Goal: Task Accomplishment & Management: Complete application form

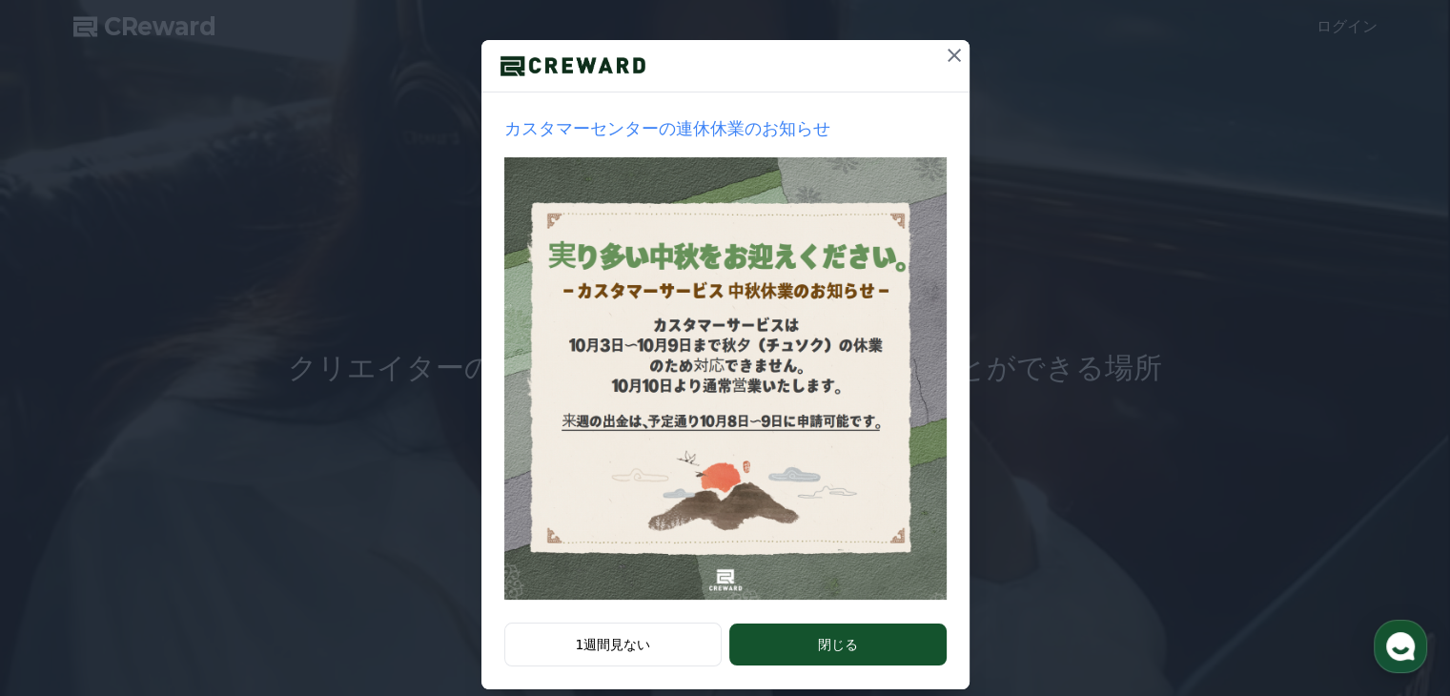
scroll to position [191, 0]
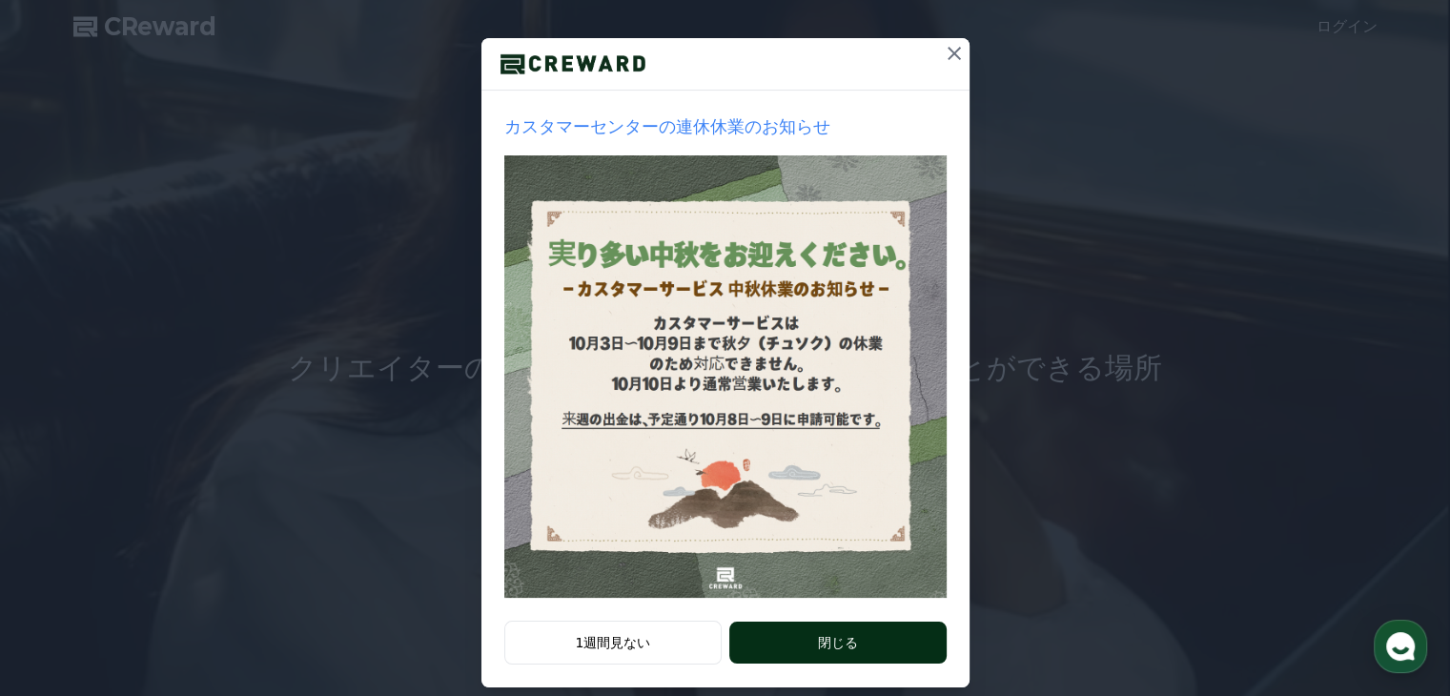
click at [793, 642] on button "閉じる" at bounding box center [837, 643] width 216 height 42
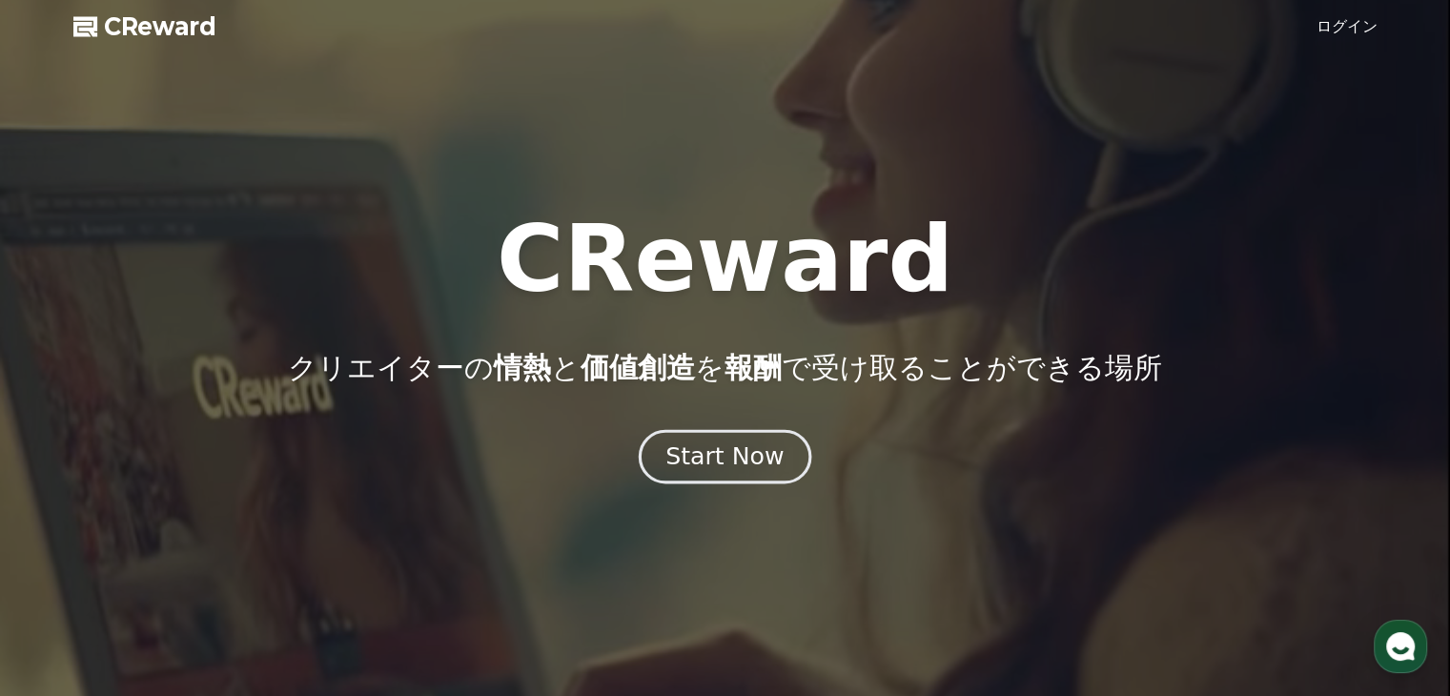
click at [751, 452] on div "Start Now" at bounding box center [724, 456] width 118 height 32
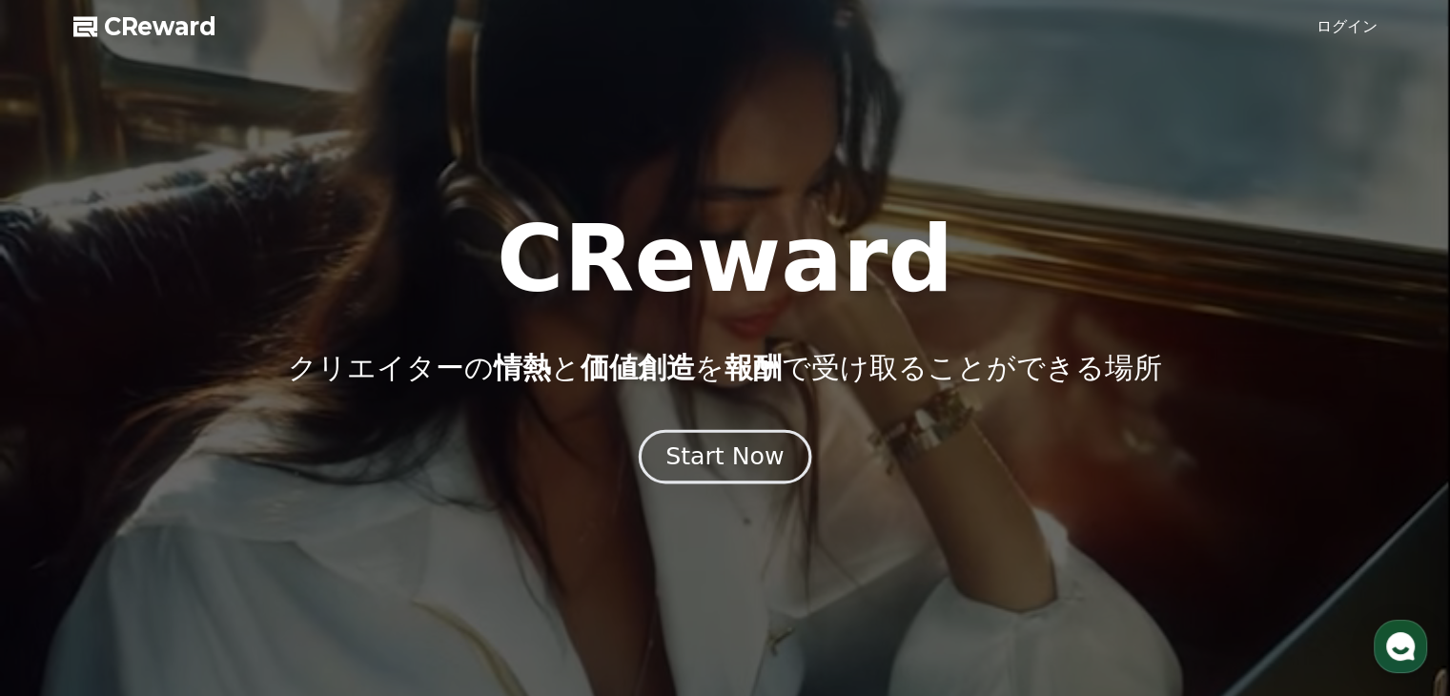
click at [692, 449] on div "Start Now" at bounding box center [724, 456] width 118 height 32
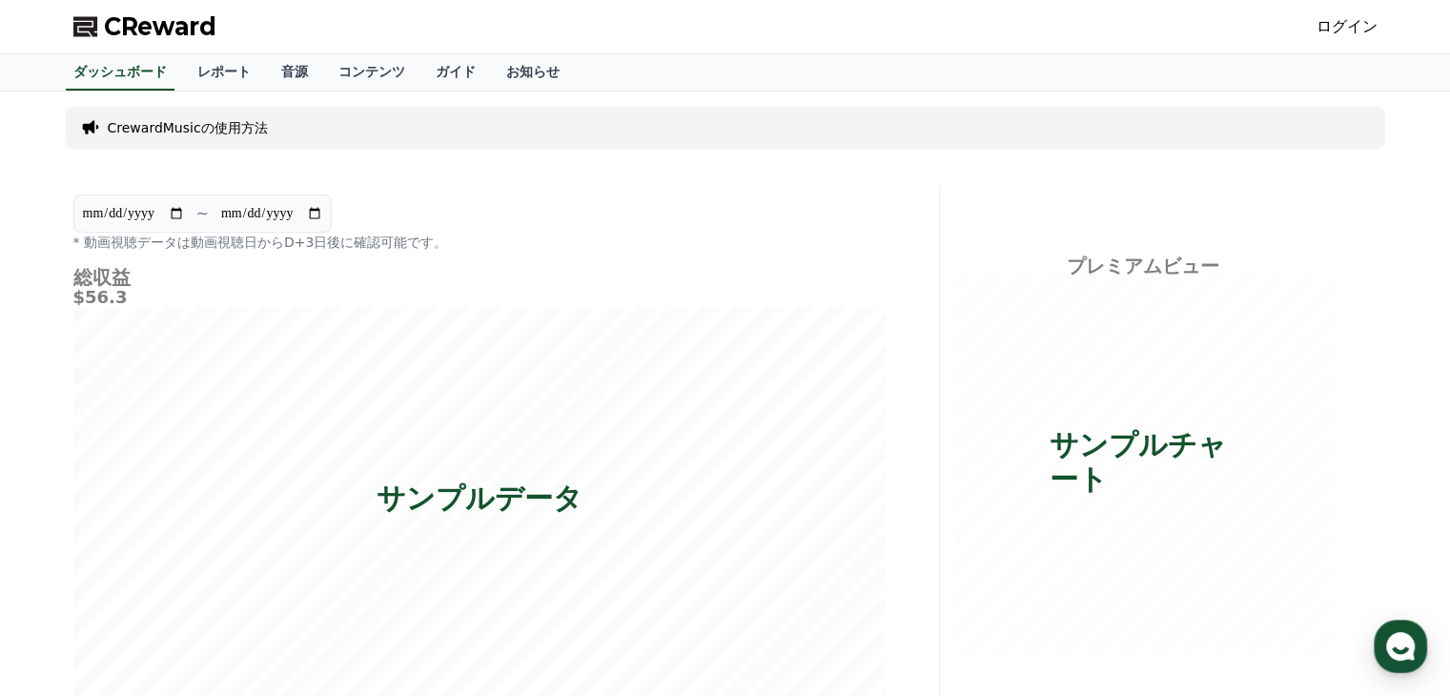
click at [1354, 31] on link "ログイン" at bounding box center [1347, 26] width 61 height 23
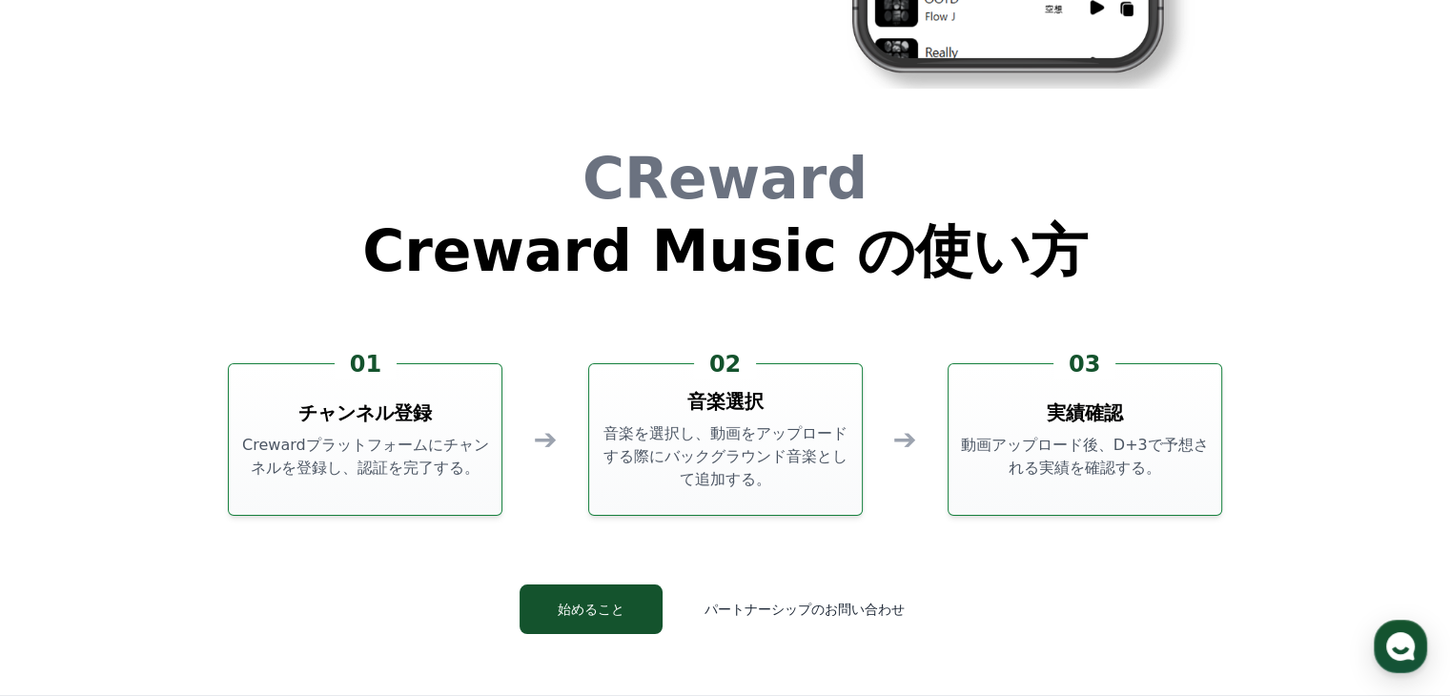
scroll to position [5053, 0]
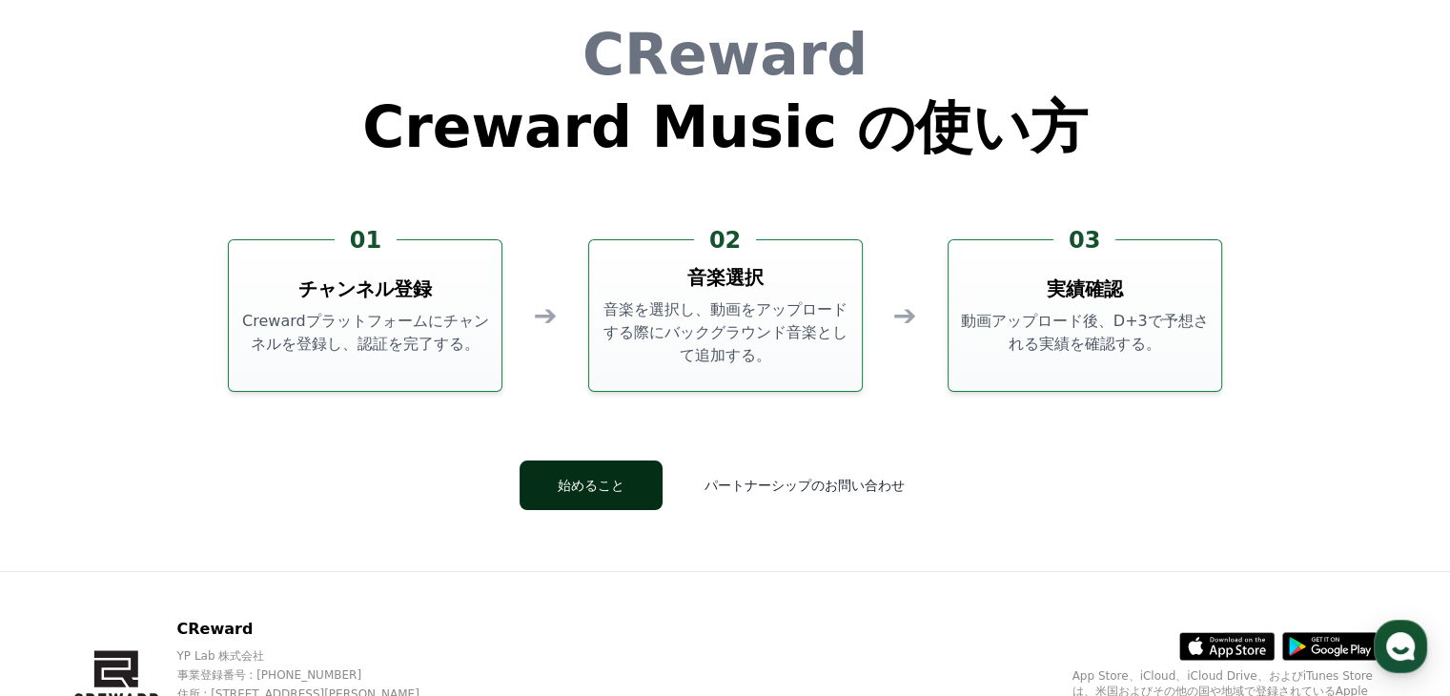
click at [616, 485] on button "始めること" at bounding box center [591, 485] width 143 height 50
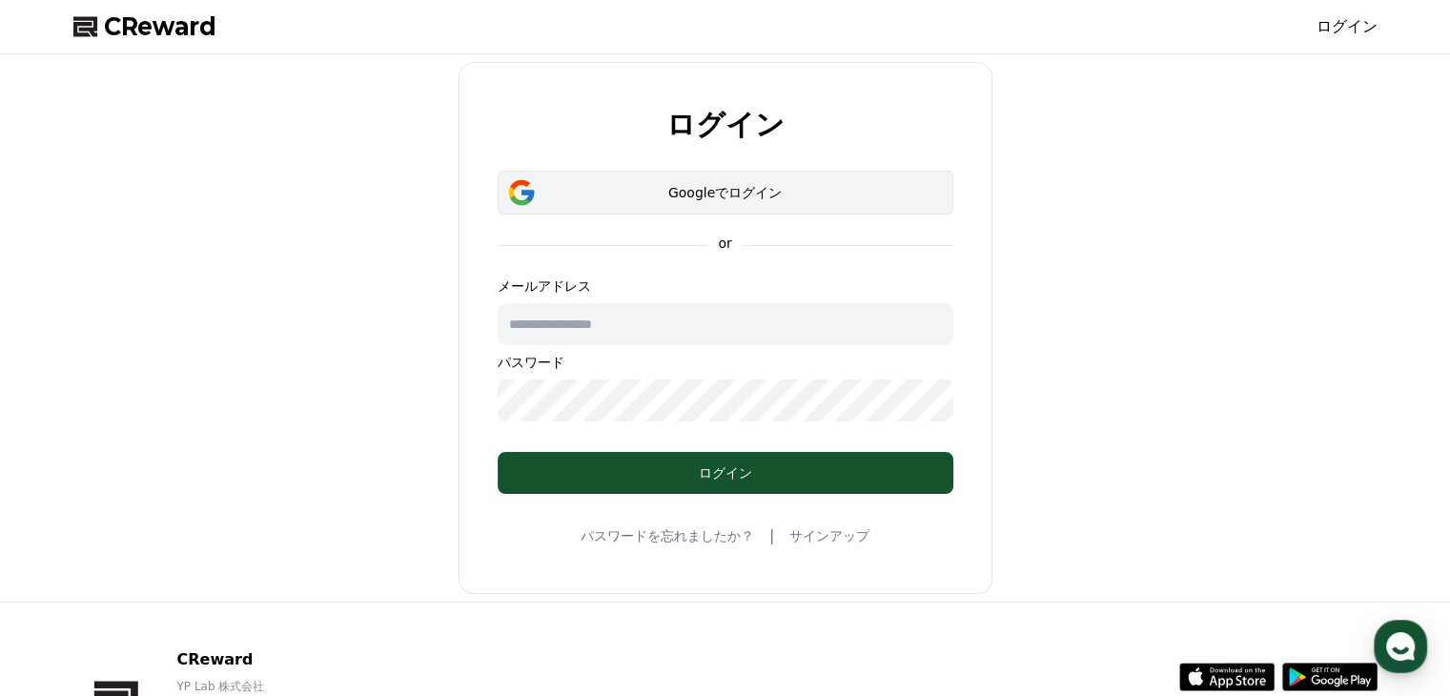
click at [710, 203] on button "Googleでログイン" at bounding box center [726, 193] width 456 height 44
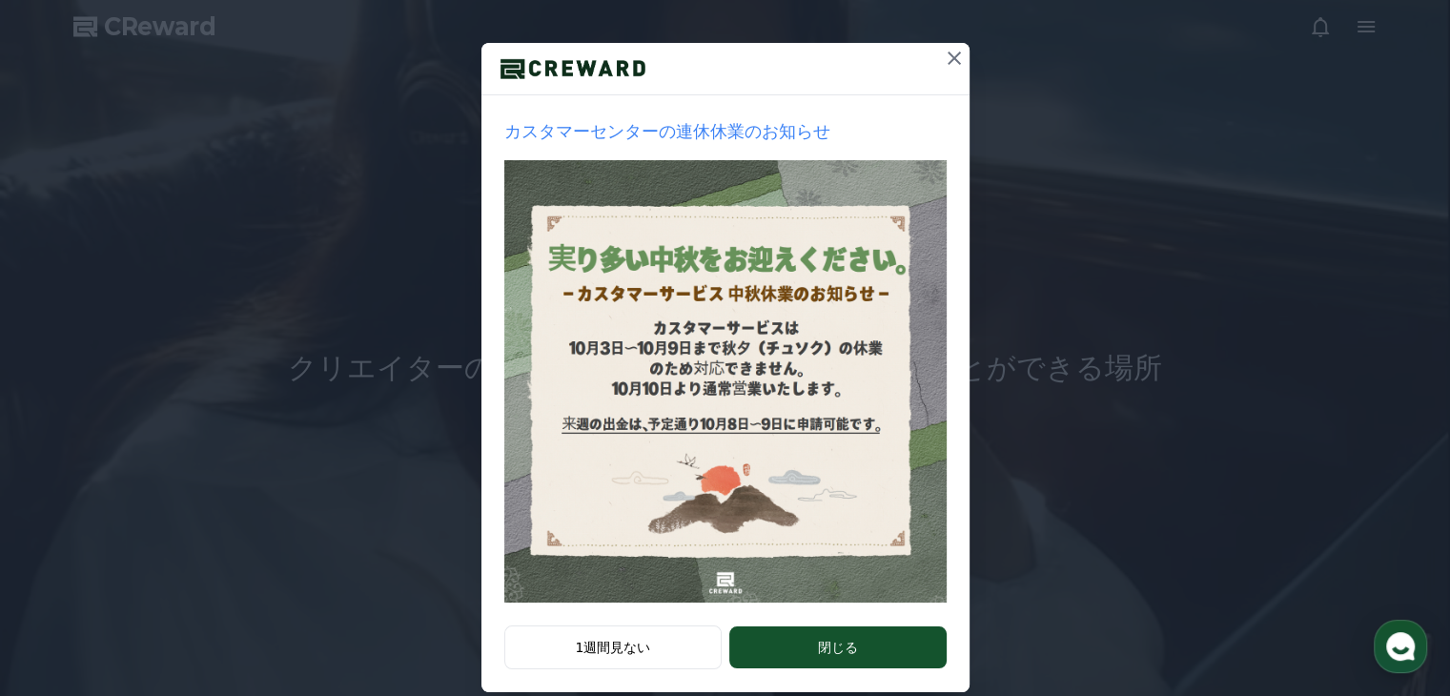
scroll to position [191, 0]
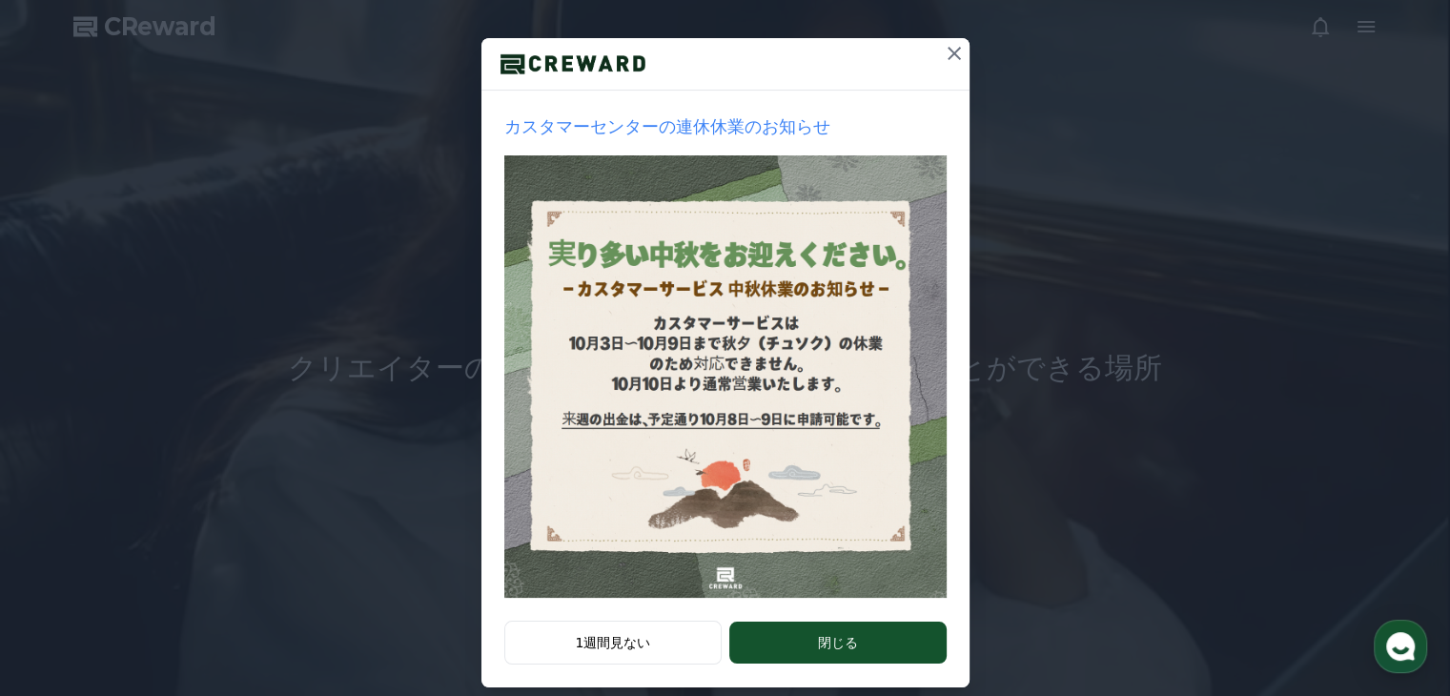
click at [943, 54] on icon at bounding box center [954, 53] width 23 height 23
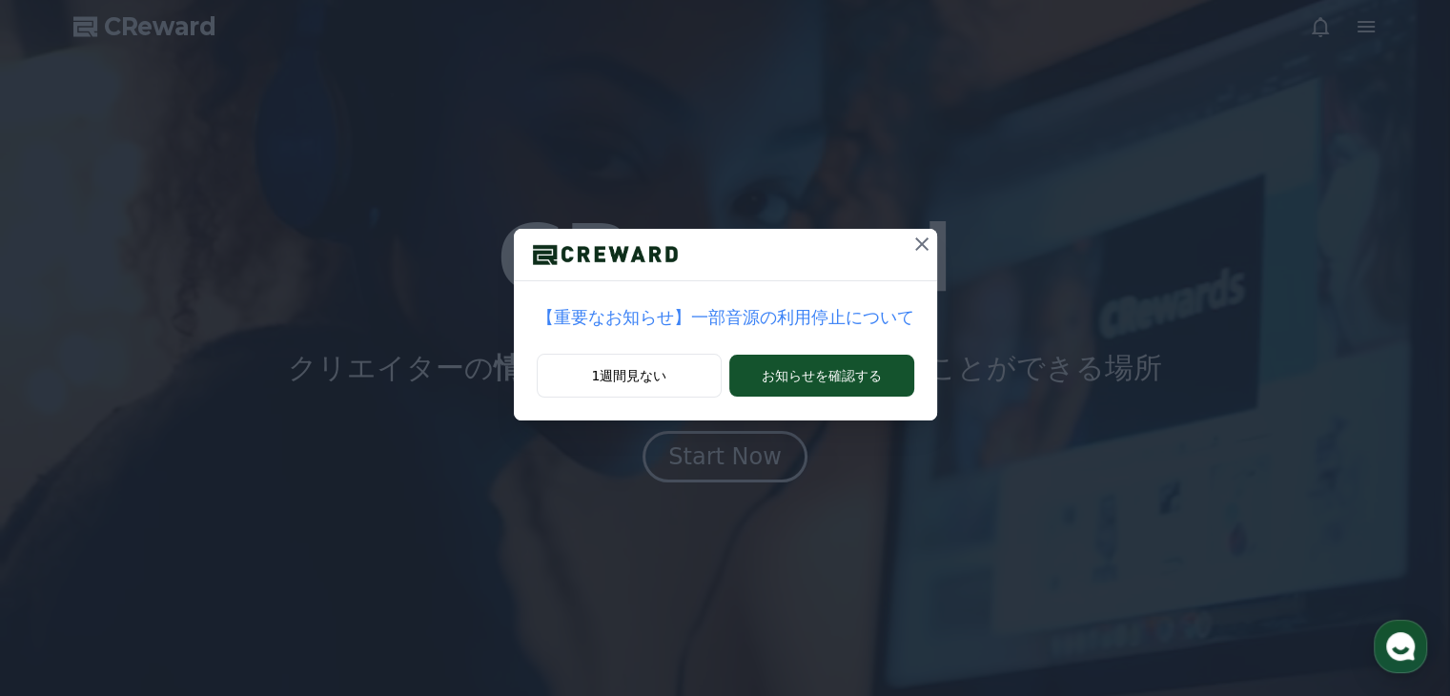
scroll to position [0, 0]
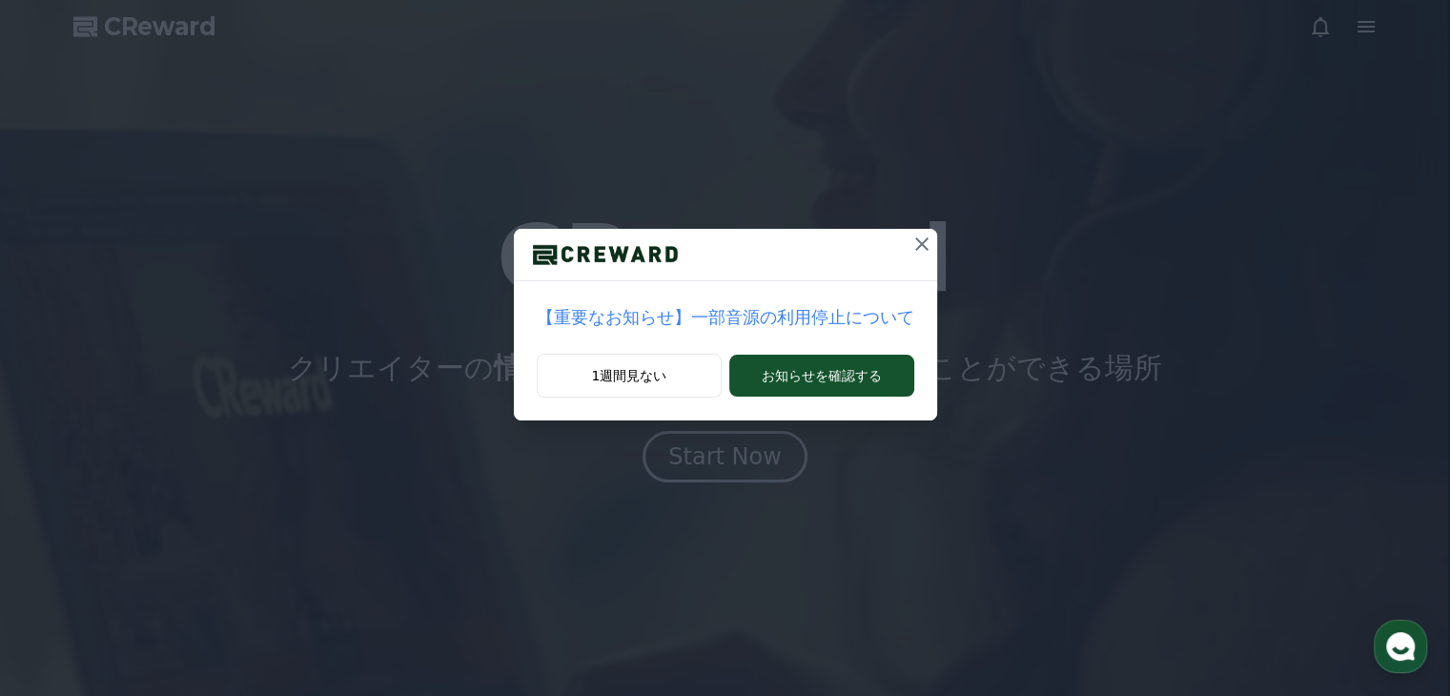
click at [911, 240] on icon at bounding box center [922, 244] width 23 height 23
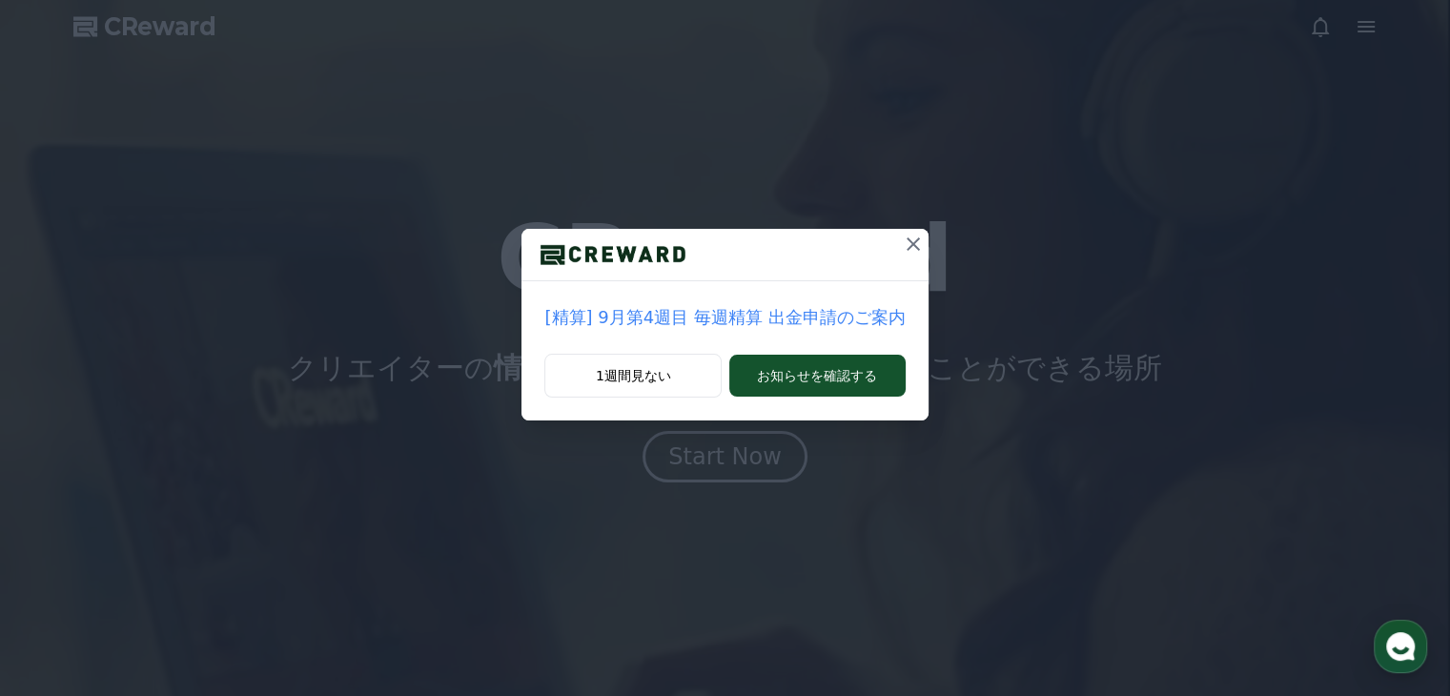
click at [911, 243] on icon at bounding box center [913, 244] width 23 height 23
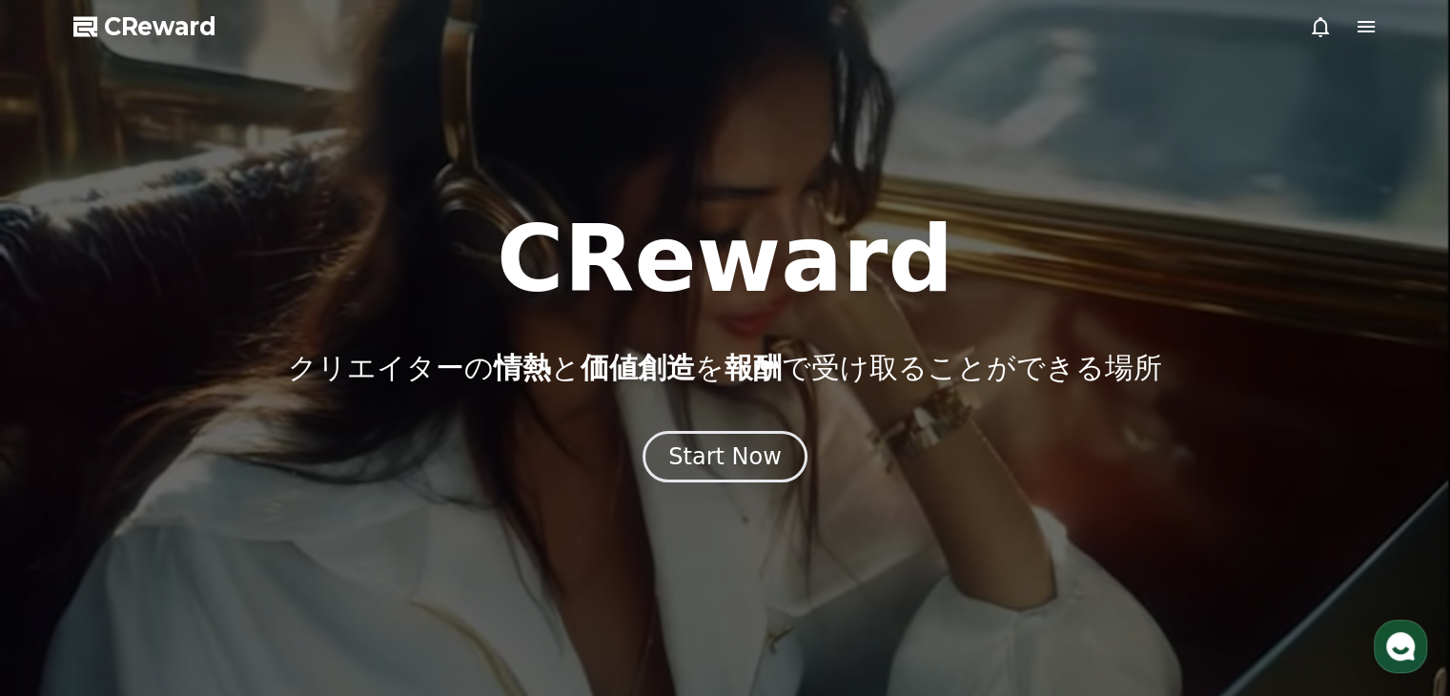
click at [1367, 29] on icon at bounding box center [1366, 26] width 23 height 23
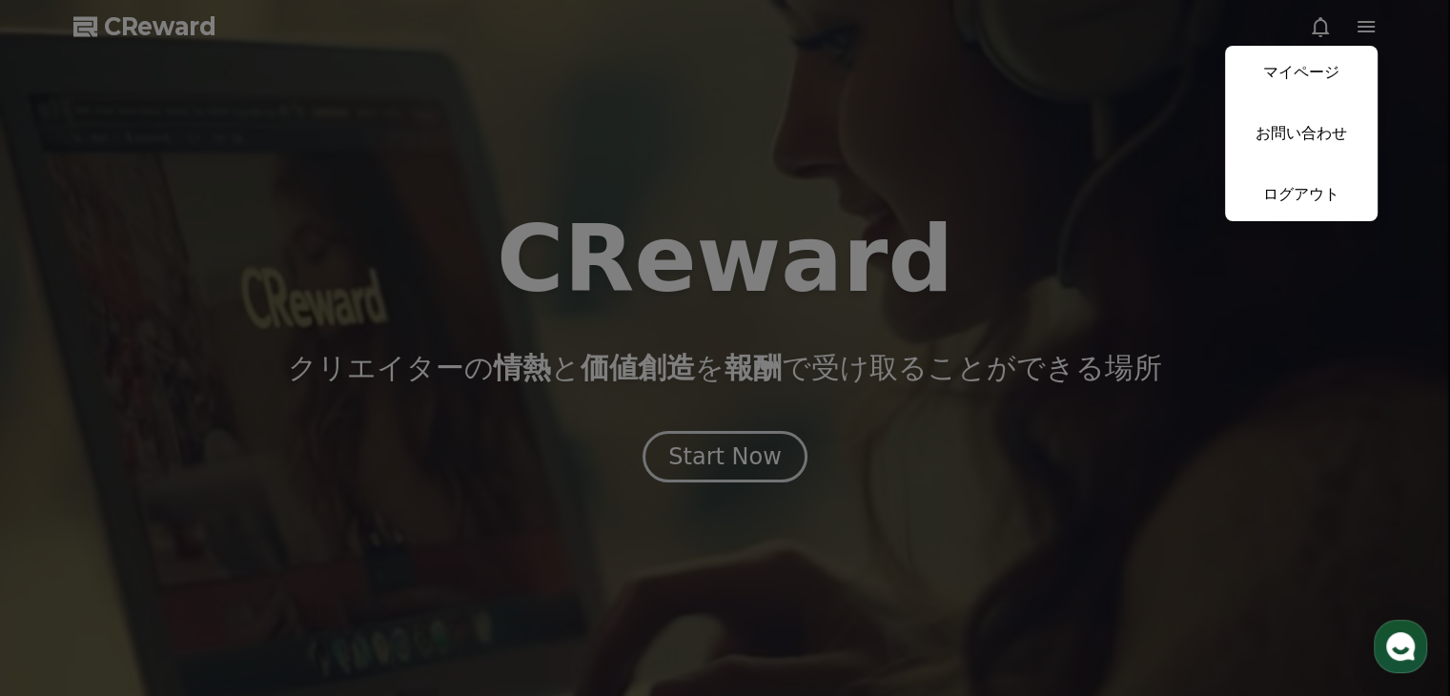
click at [1367, 29] on button "close" at bounding box center [725, 348] width 1450 height 696
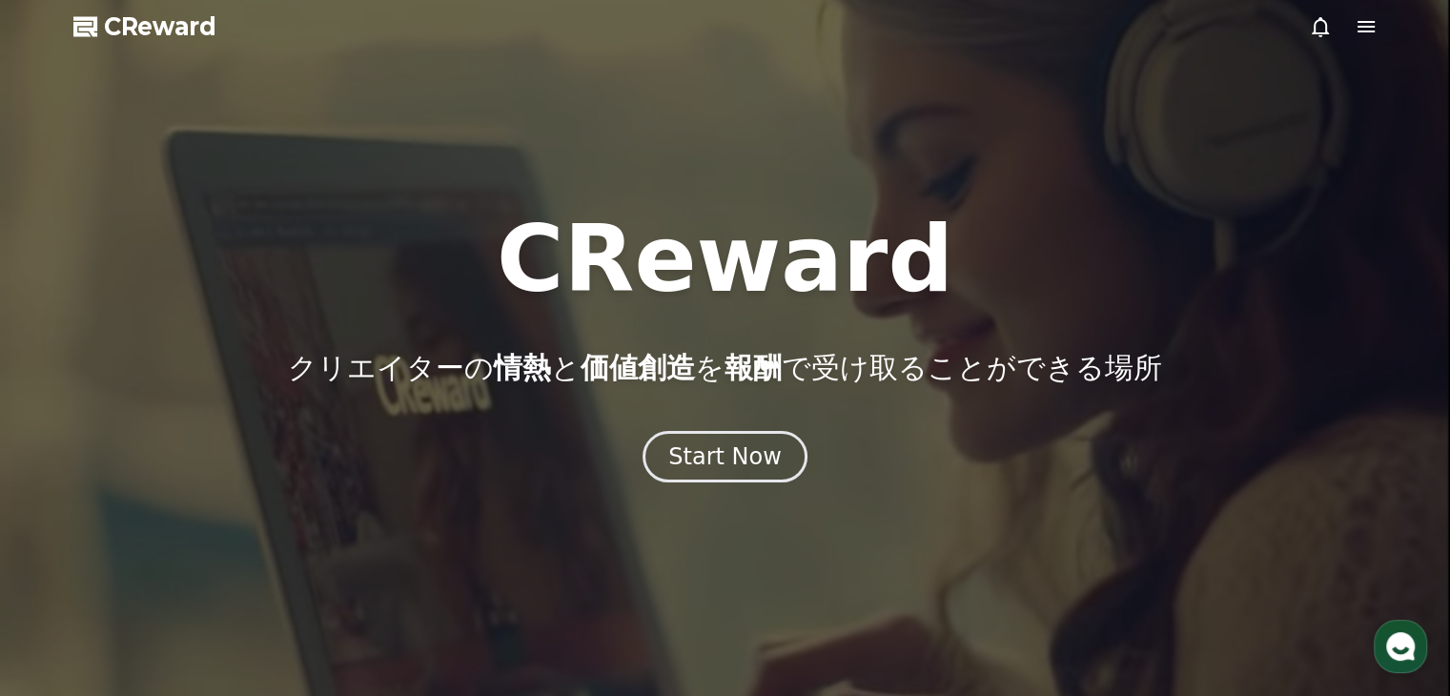
click at [1320, 31] on icon at bounding box center [1320, 26] width 23 height 23
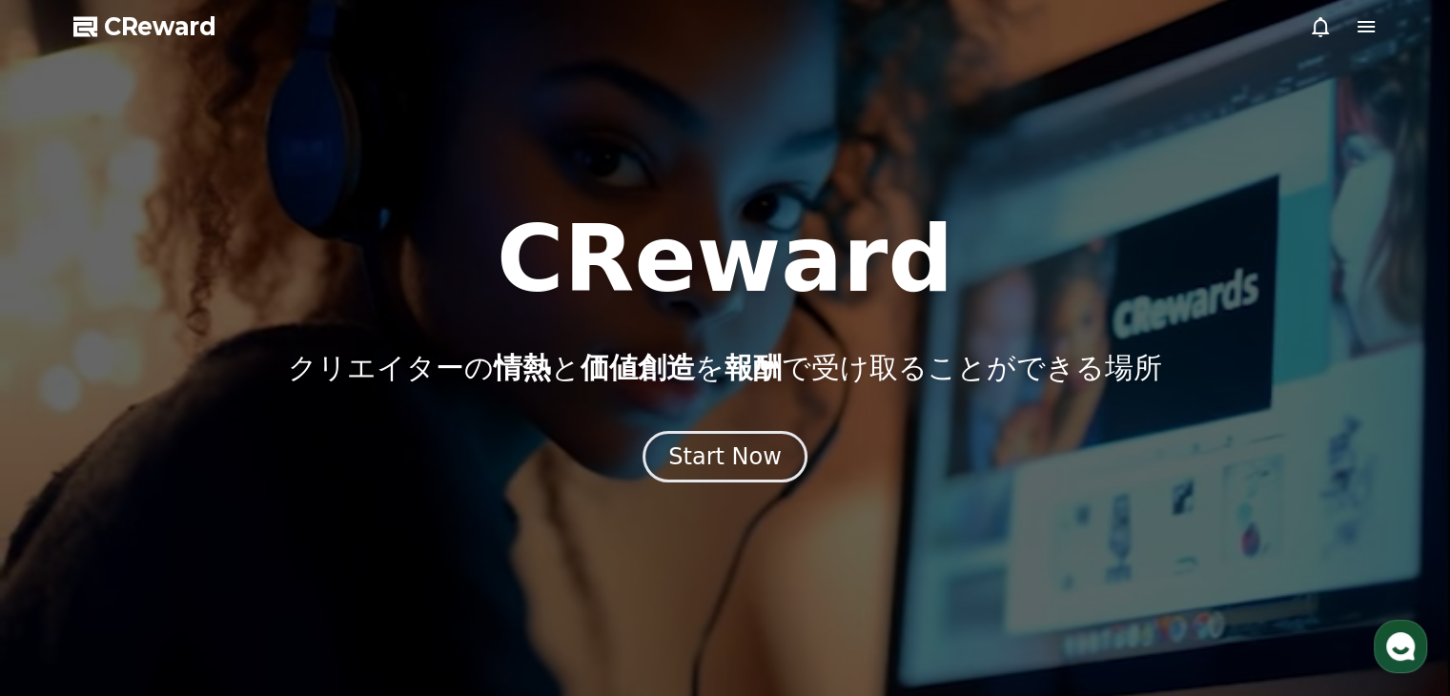
click at [1365, 28] on icon at bounding box center [1366, 26] width 23 height 23
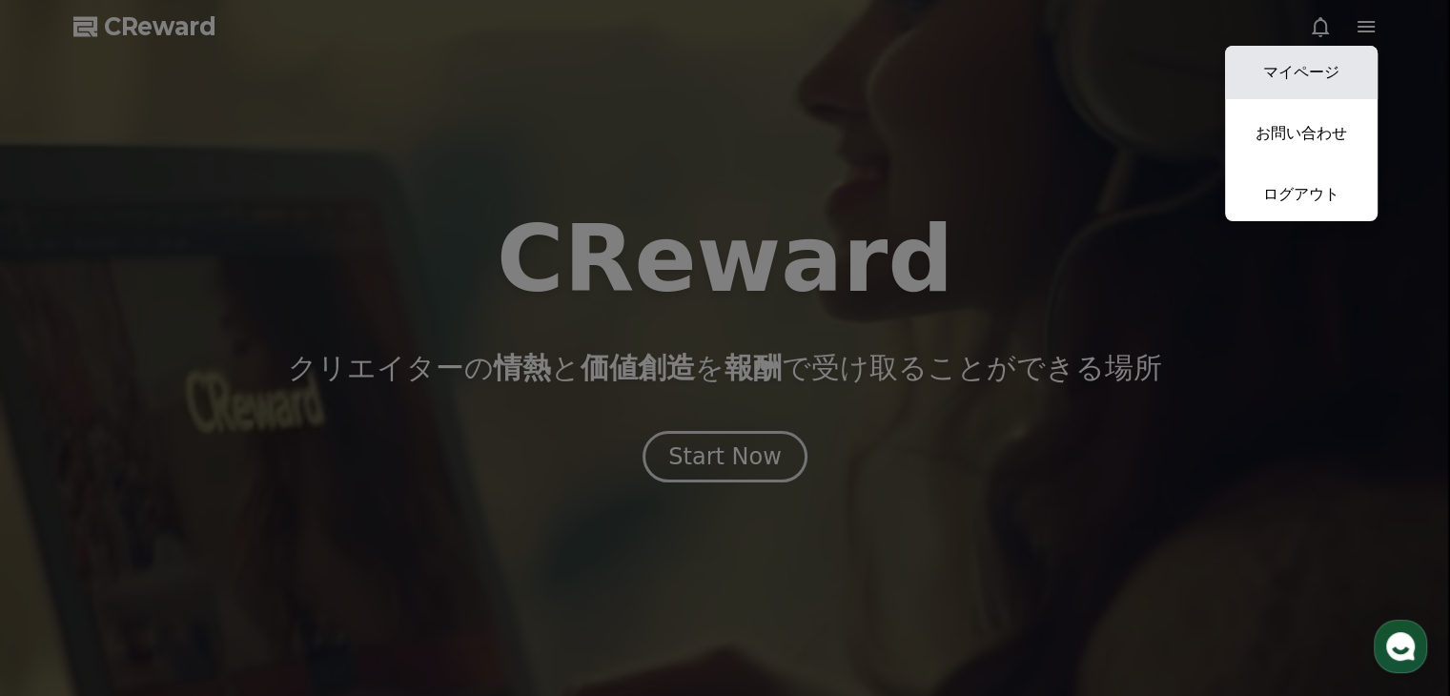
click at [1341, 68] on link "マイページ" at bounding box center [1301, 72] width 153 height 53
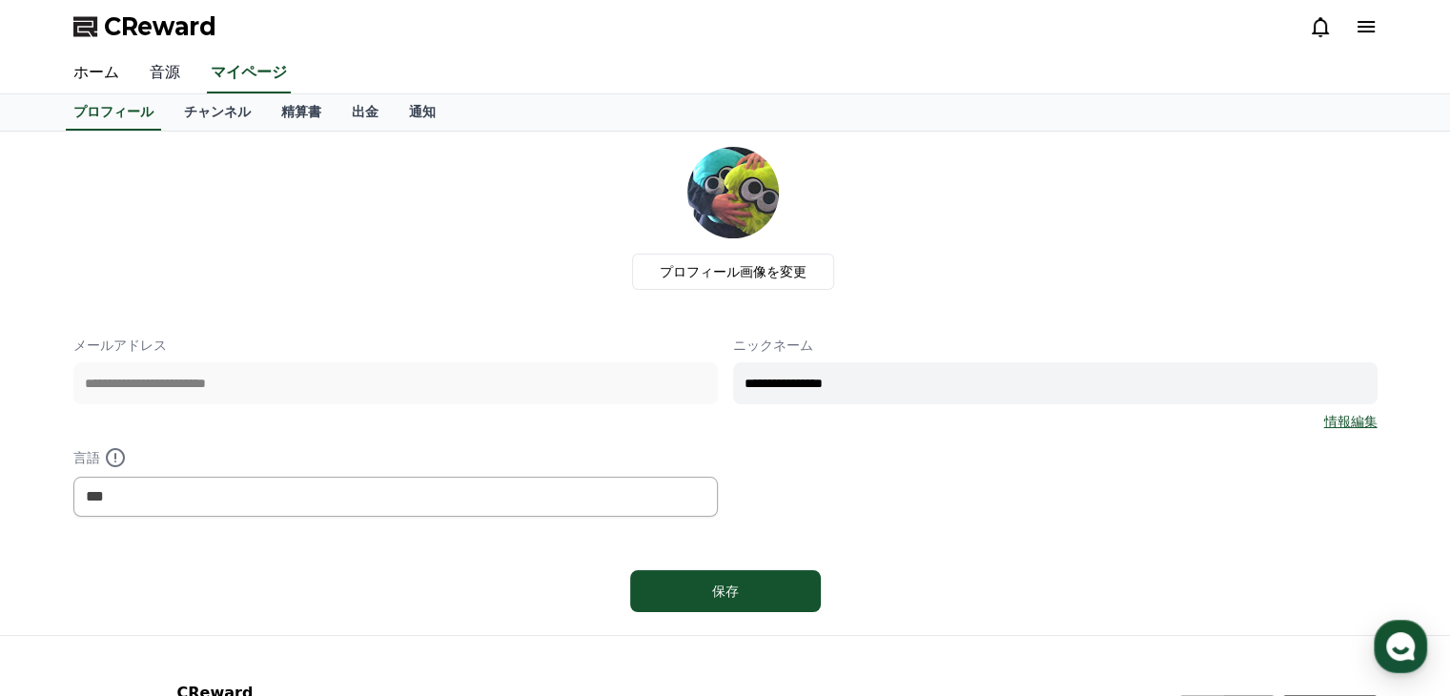
click at [148, 62] on link "音源" at bounding box center [164, 73] width 61 height 40
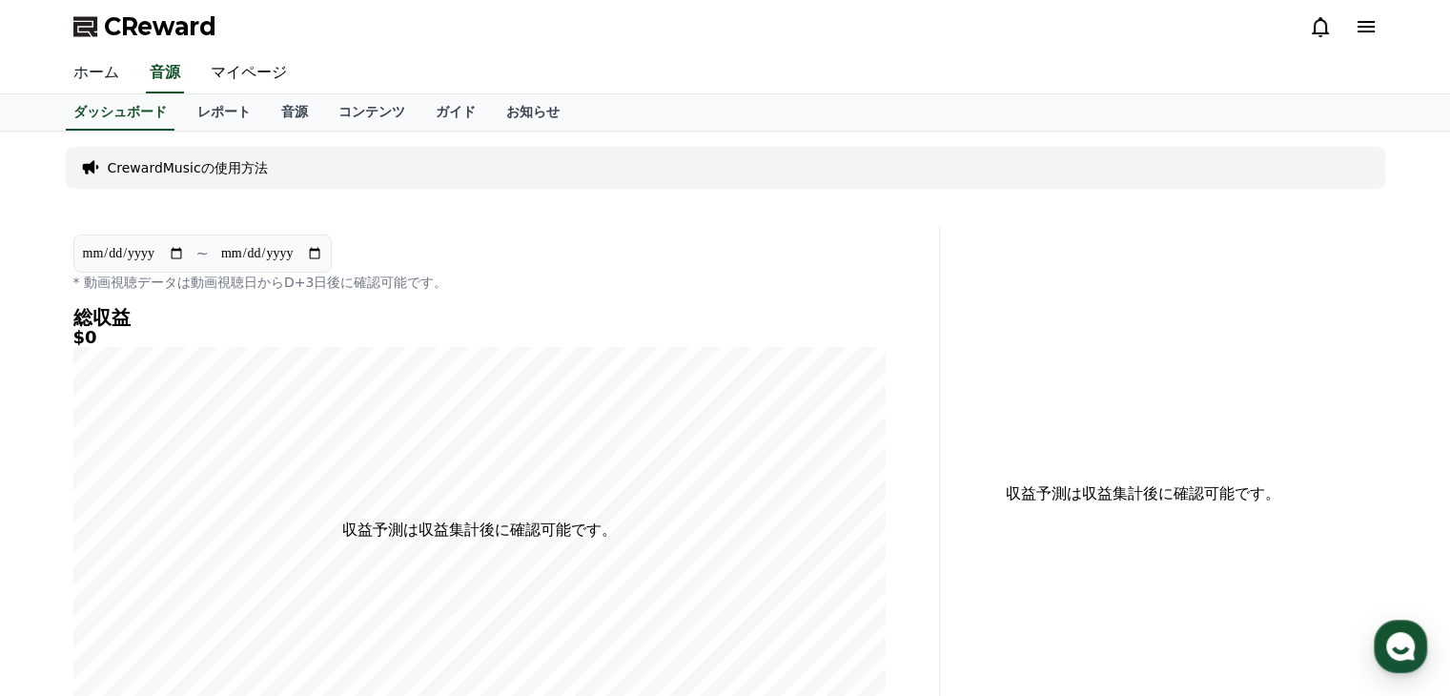
click at [90, 89] on link "ホーム" at bounding box center [96, 73] width 76 height 40
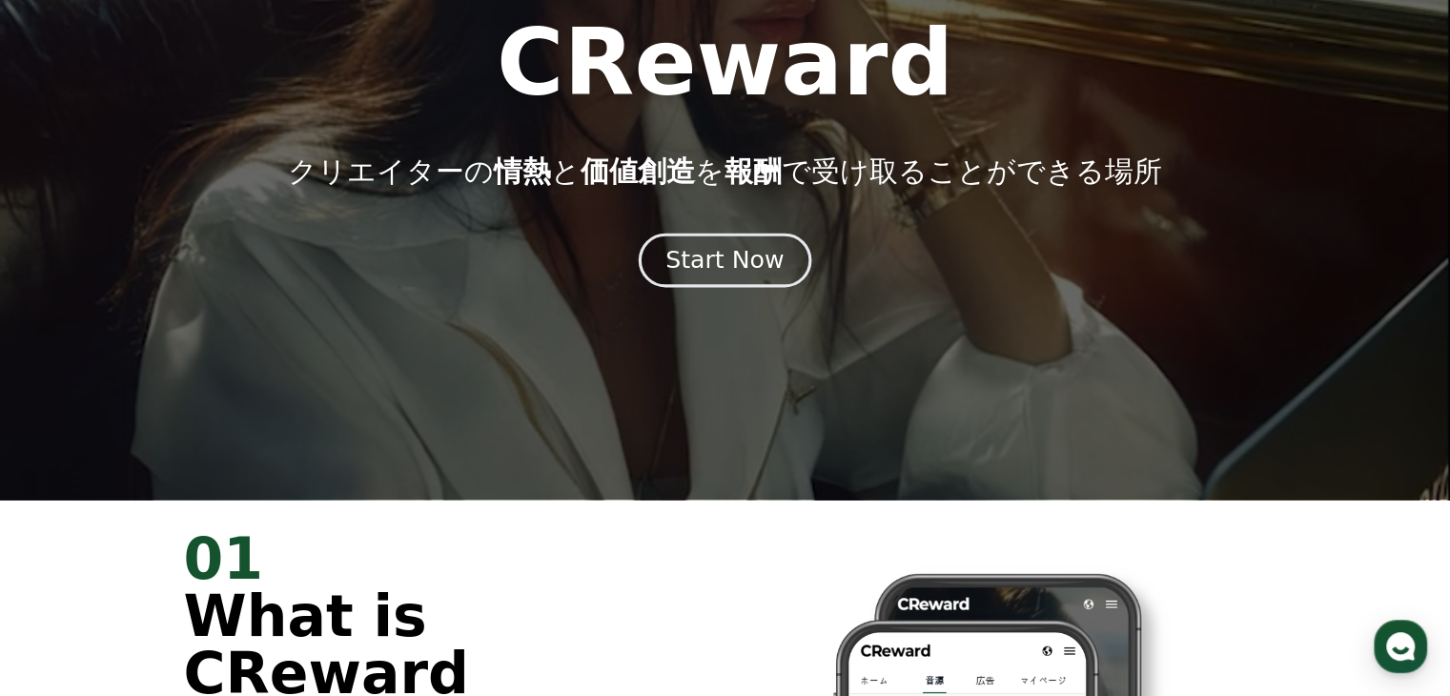
scroll to position [191, 0]
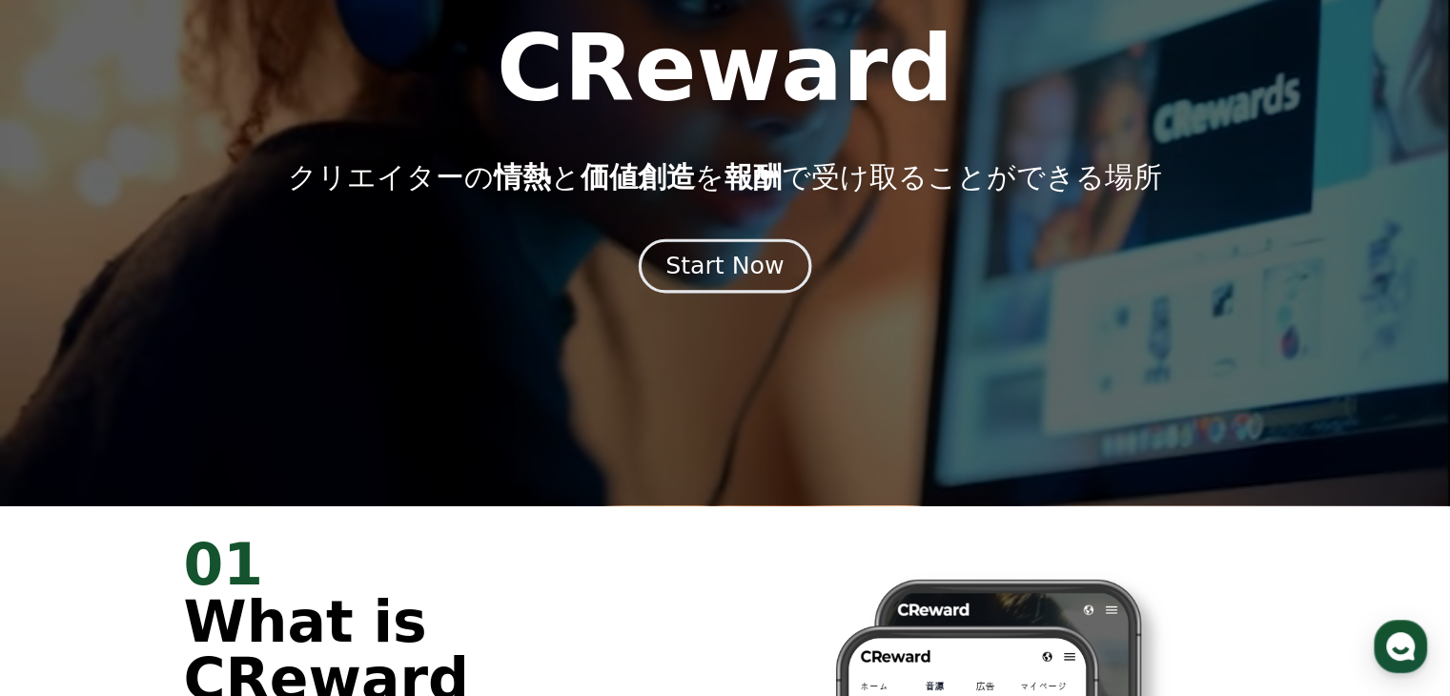
click at [739, 272] on div "Start Now" at bounding box center [724, 266] width 118 height 32
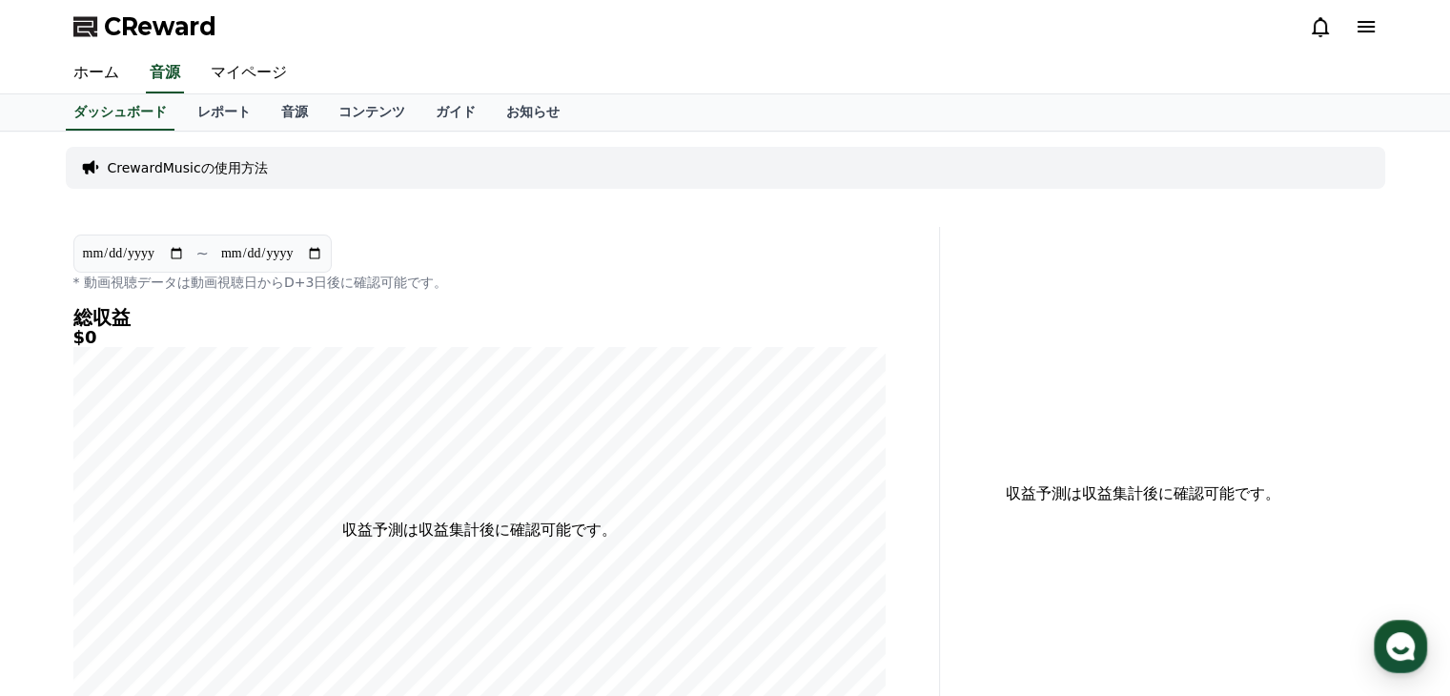
scroll to position [191, 0]
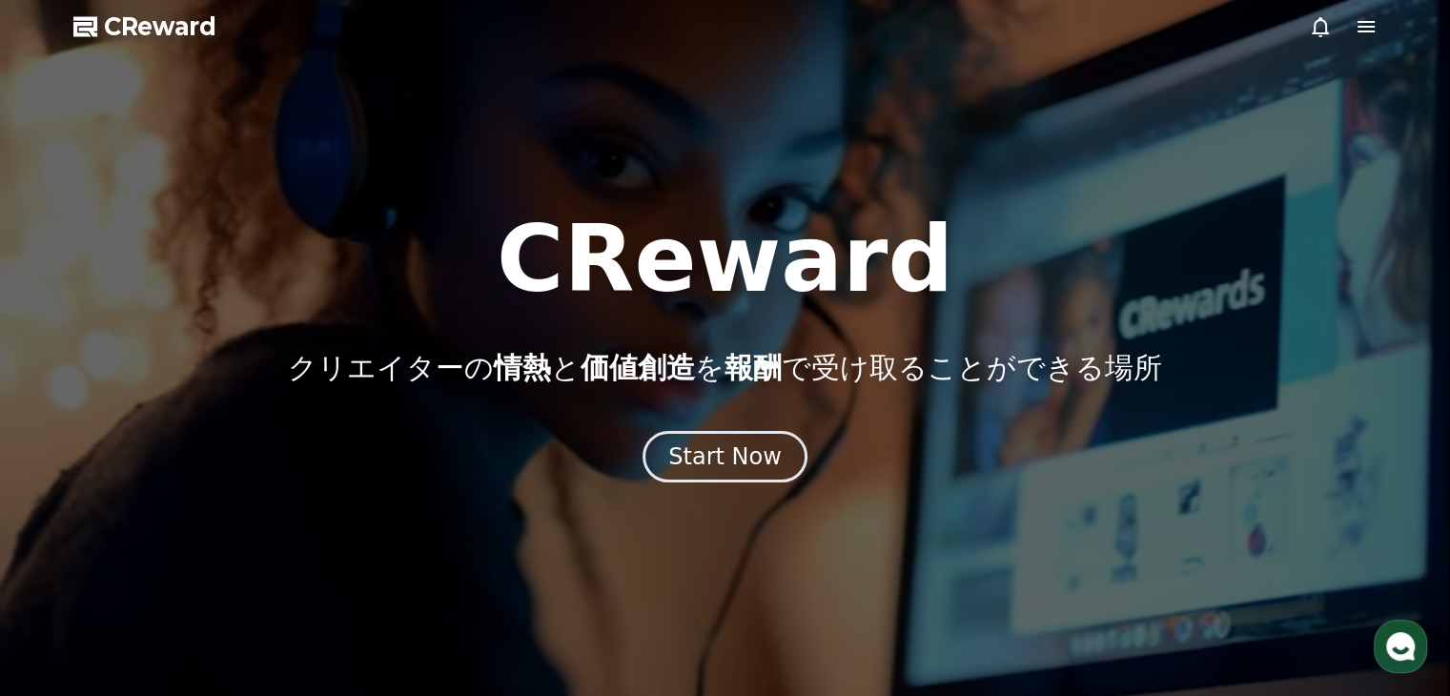
click at [1369, 28] on icon at bounding box center [1366, 26] width 17 height 11
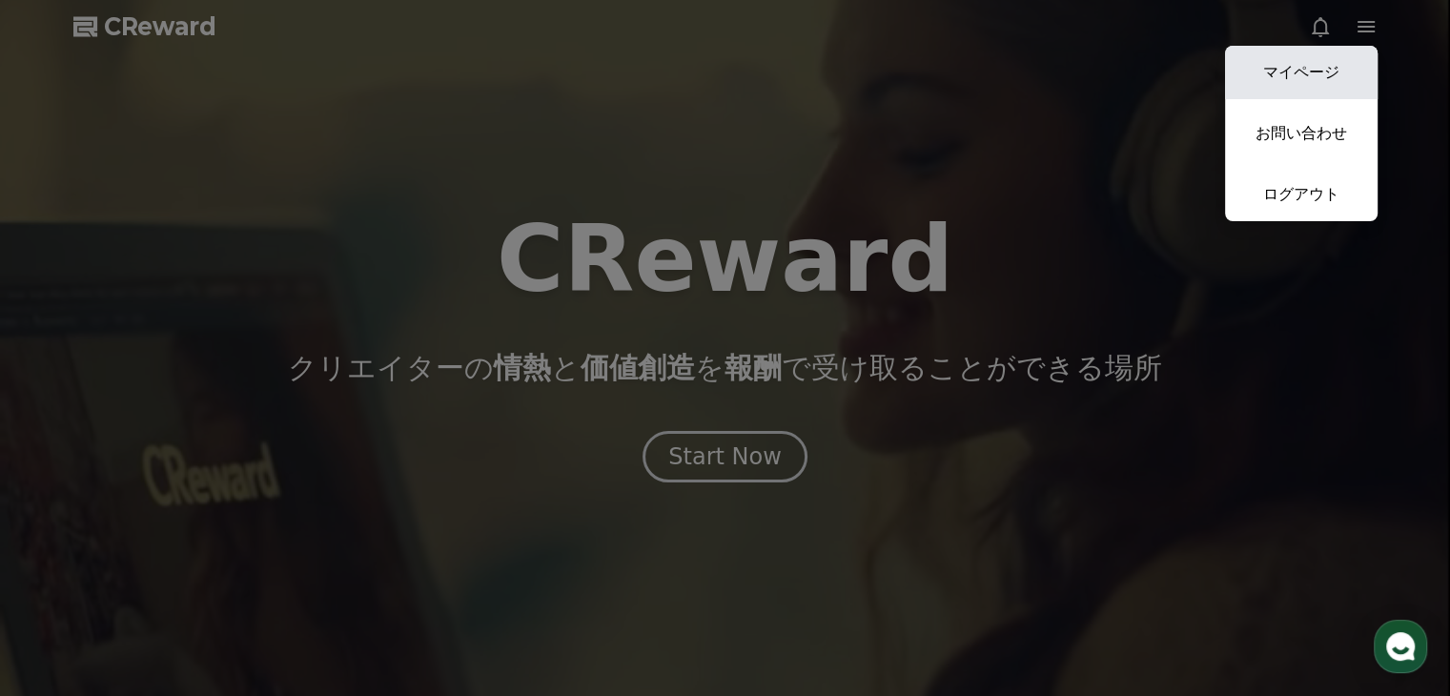
click at [1320, 73] on link "マイページ" at bounding box center [1301, 72] width 153 height 53
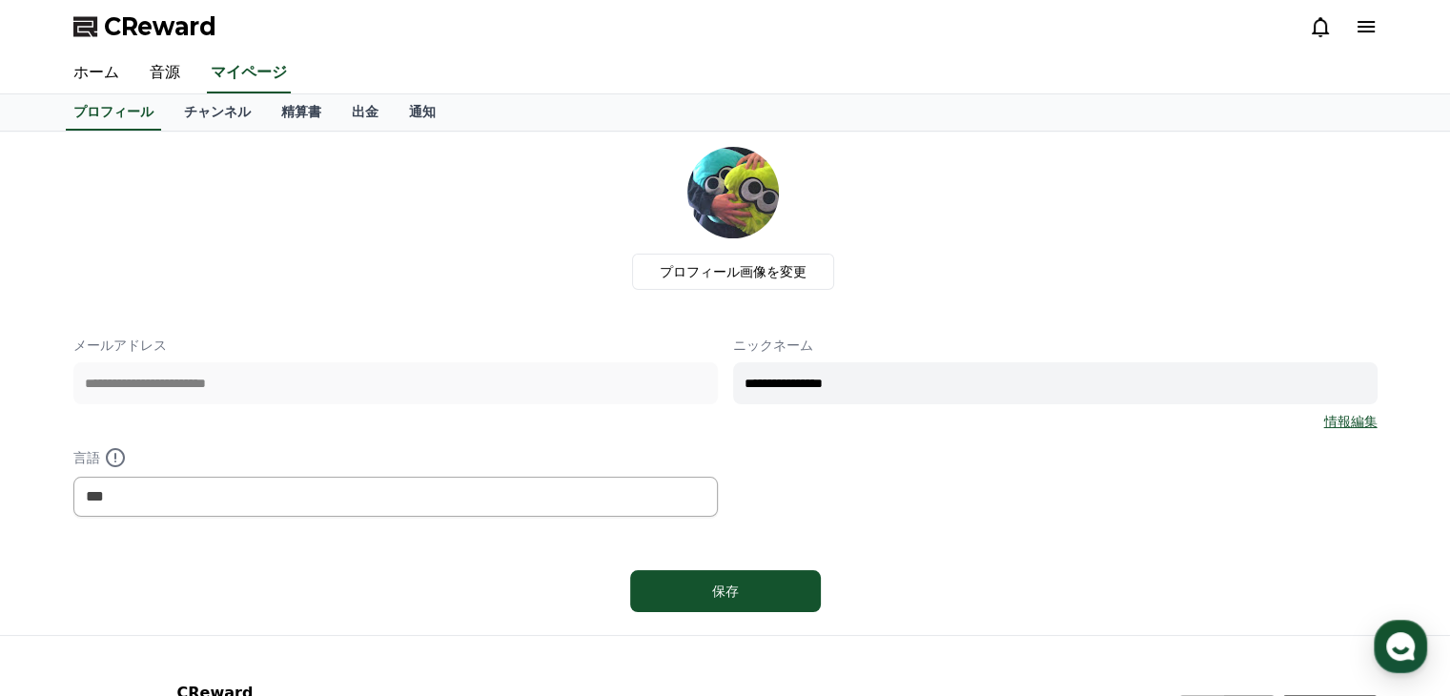
click at [1363, 31] on icon at bounding box center [1366, 26] width 17 height 11
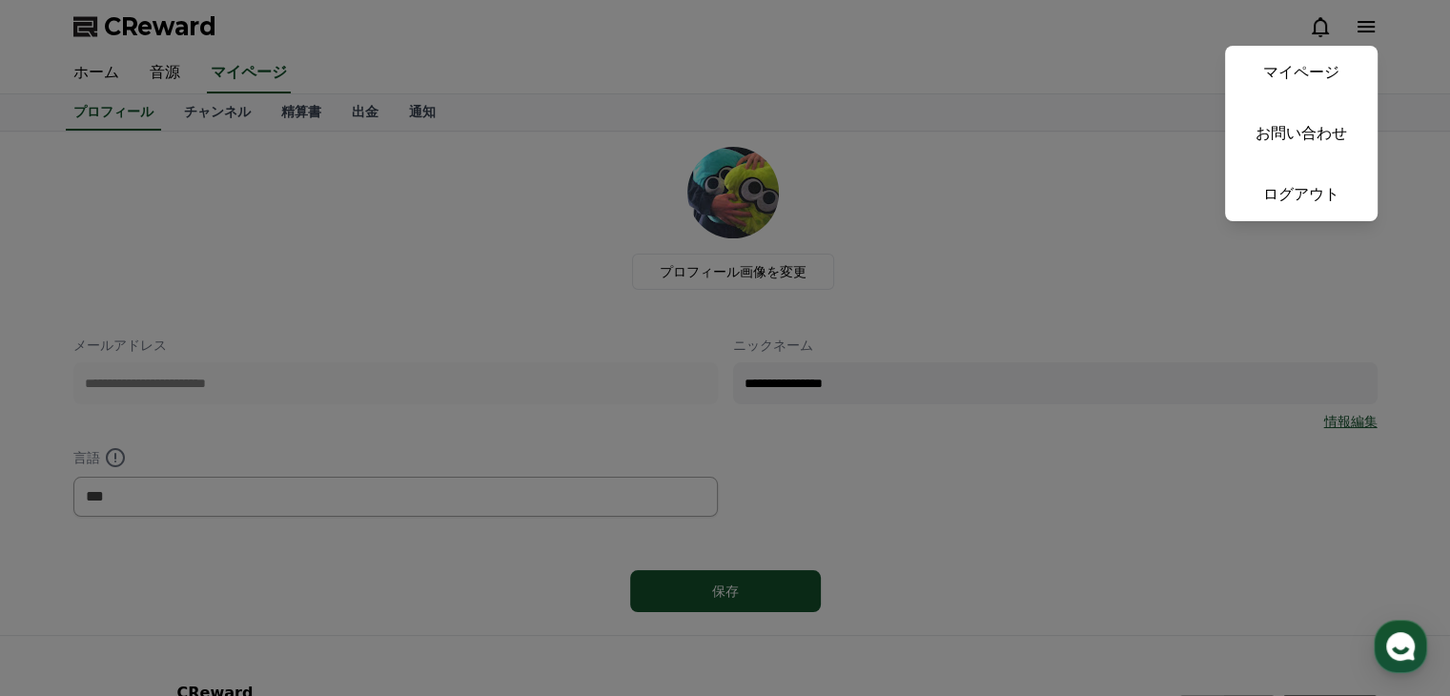
click at [1363, 31] on button "close" at bounding box center [725, 348] width 1450 height 696
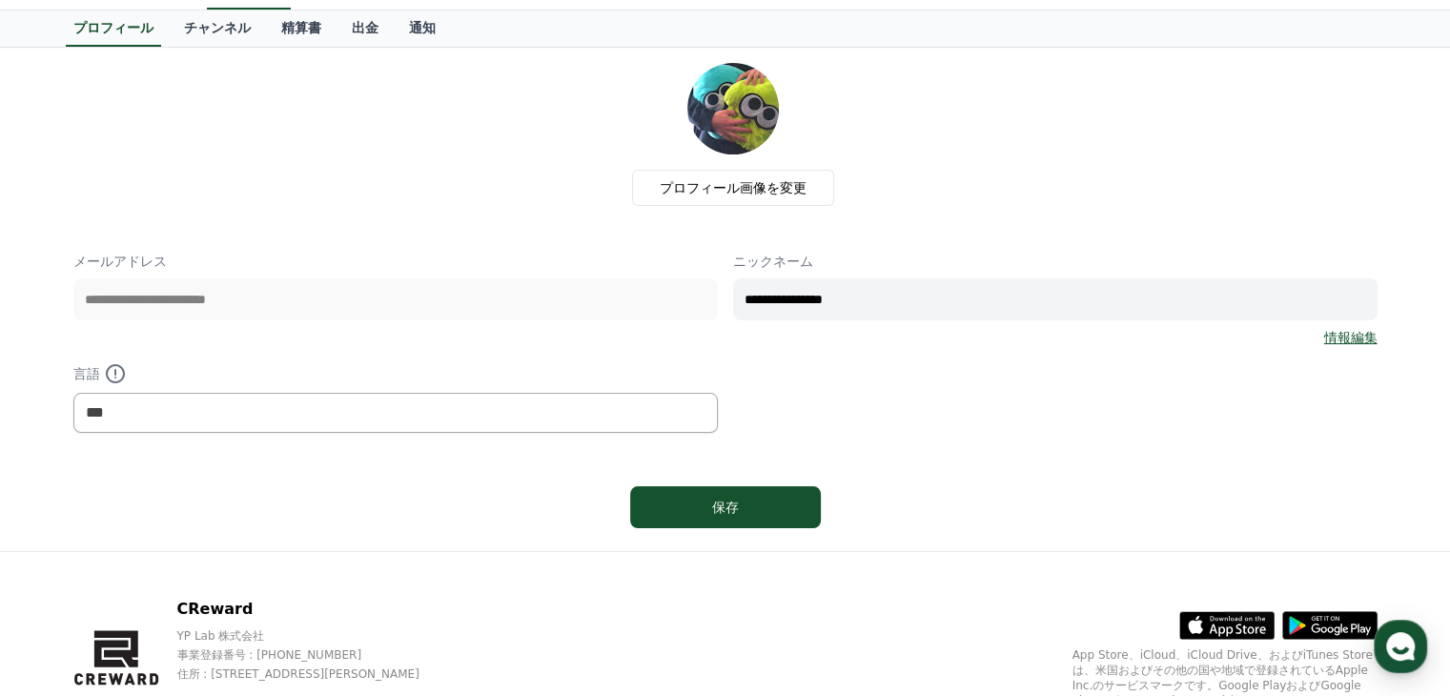
scroll to position [174, 0]
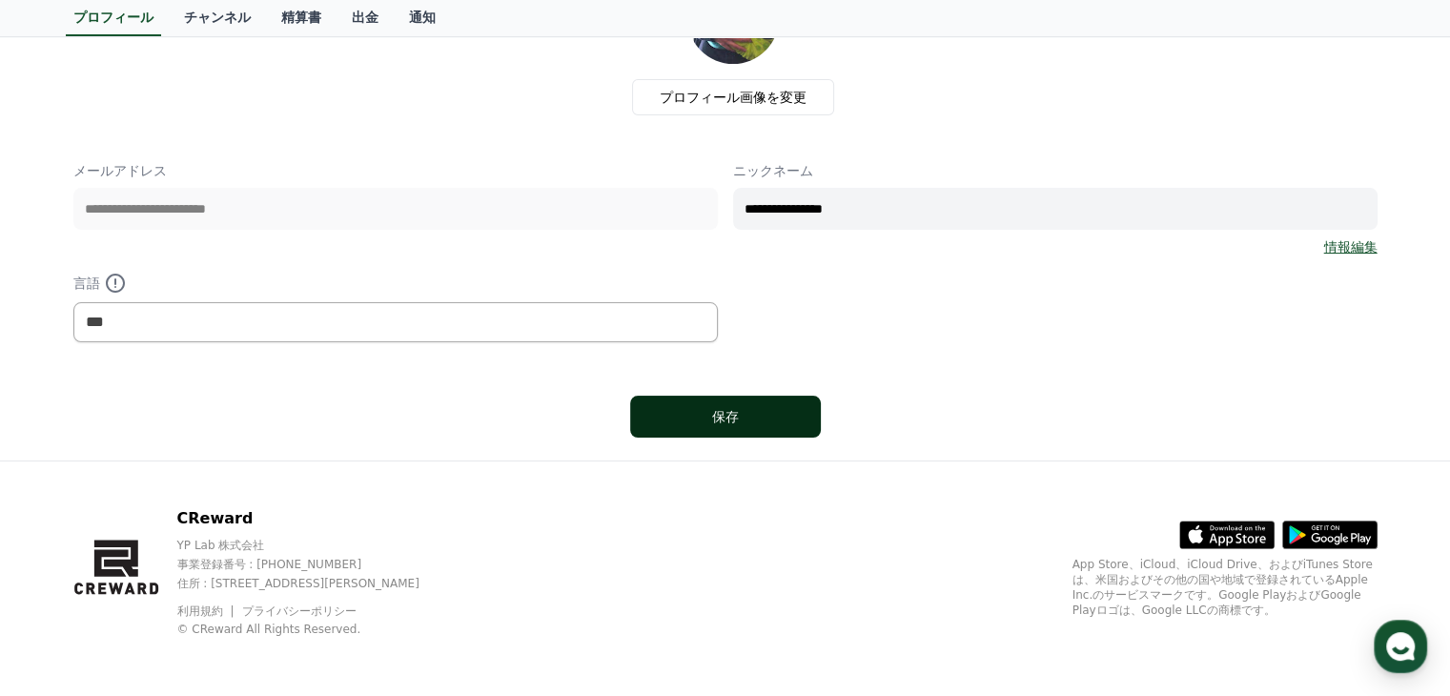
click at [792, 417] on button "保存" at bounding box center [725, 417] width 191 height 42
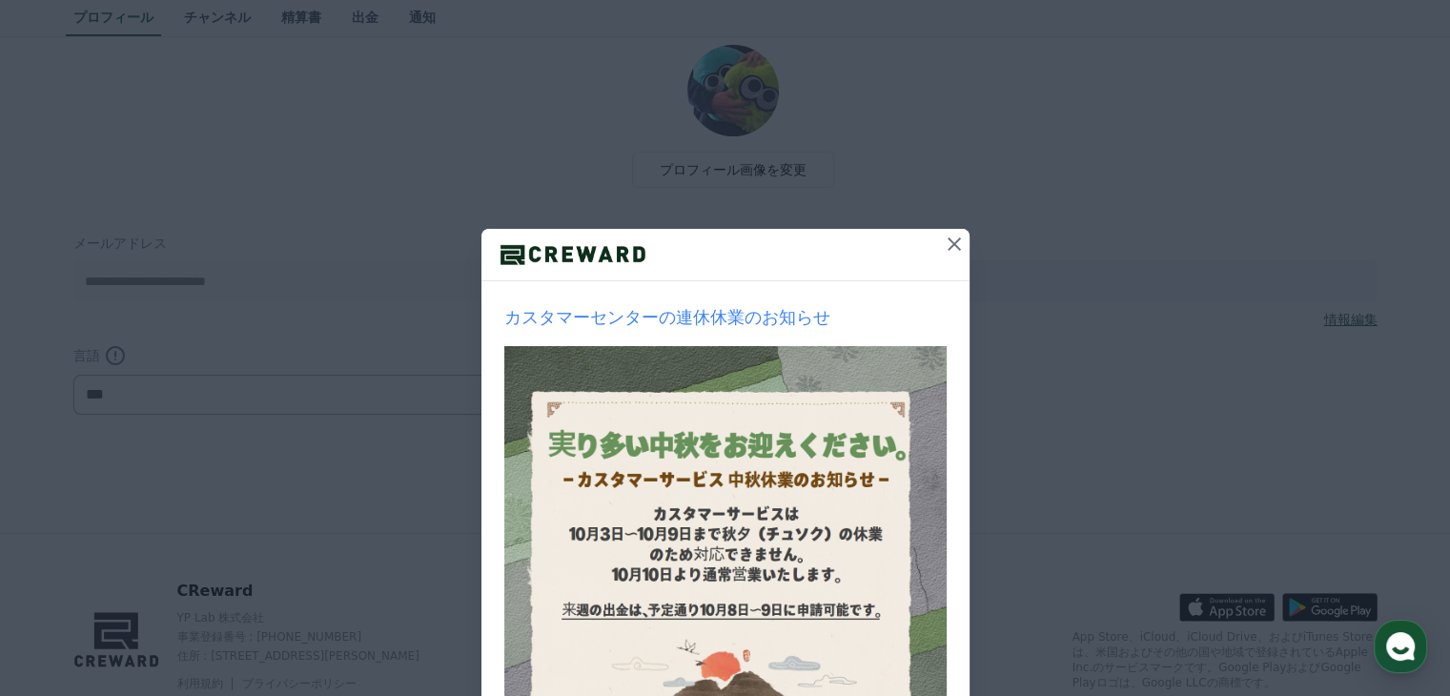
click at [948, 239] on icon at bounding box center [954, 243] width 13 height 13
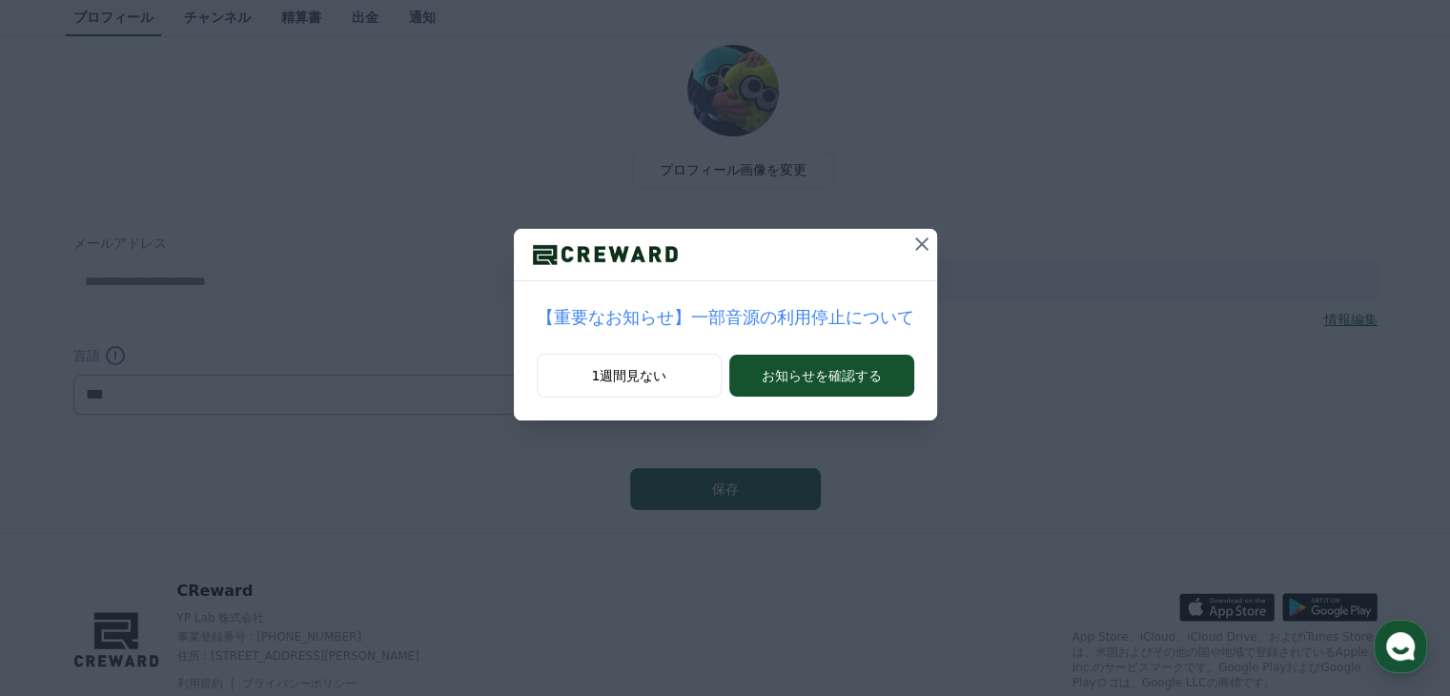
click at [911, 236] on icon at bounding box center [922, 244] width 23 height 23
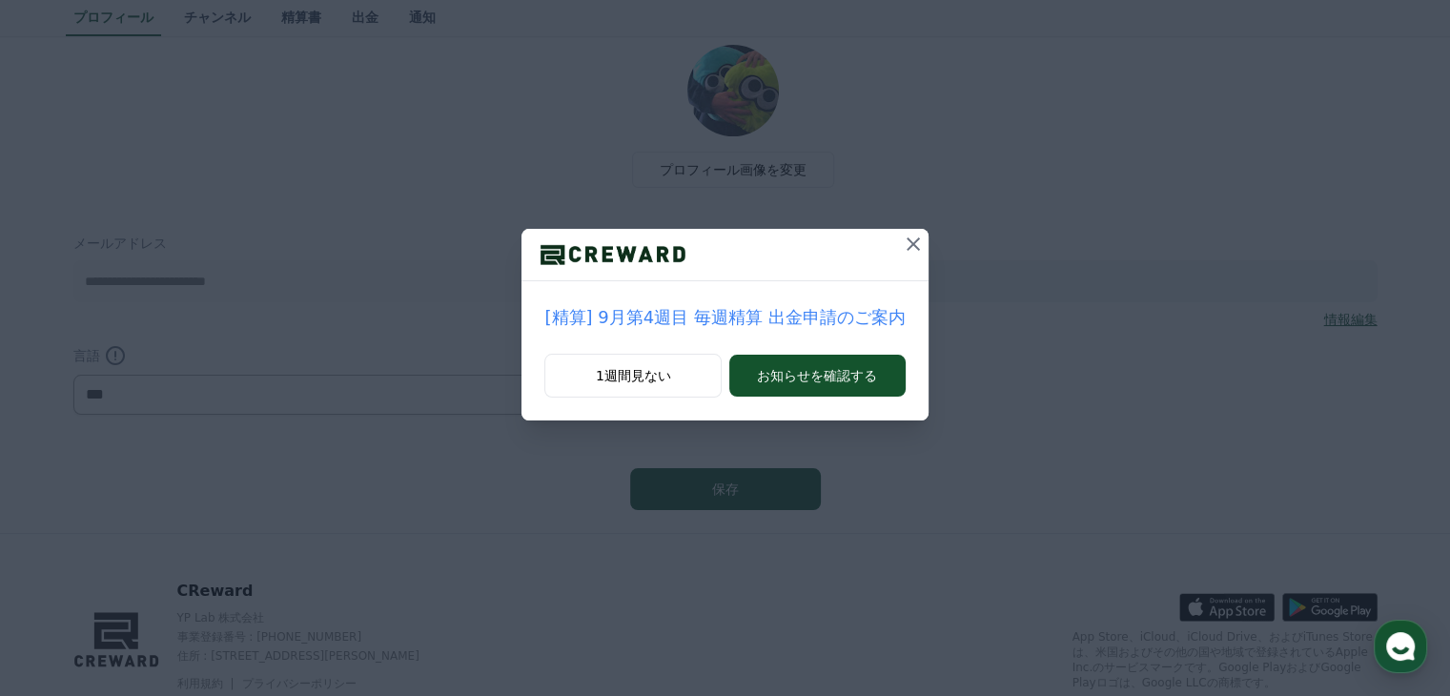
click at [902, 236] on icon at bounding box center [913, 244] width 23 height 23
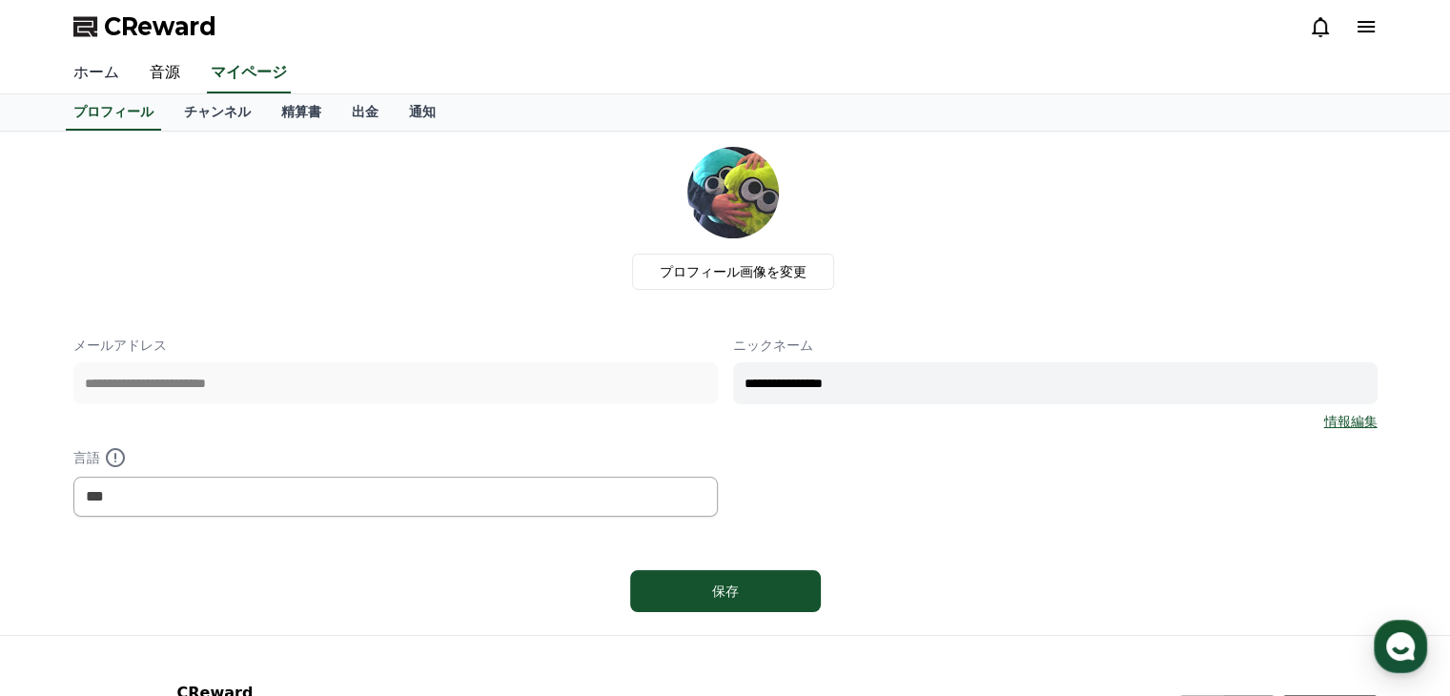
click at [105, 71] on link "ホーム" at bounding box center [96, 73] width 76 height 40
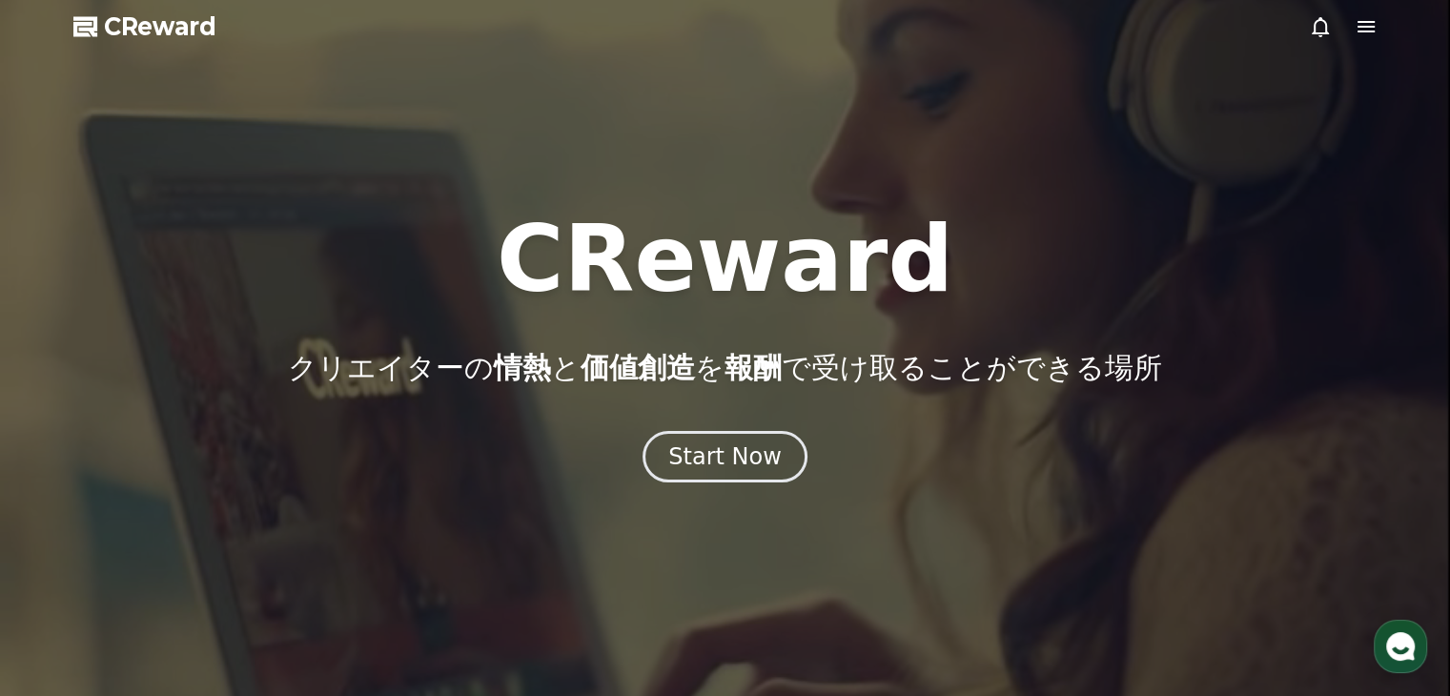
click at [1361, 28] on icon at bounding box center [1366, 26] width 23 height 23
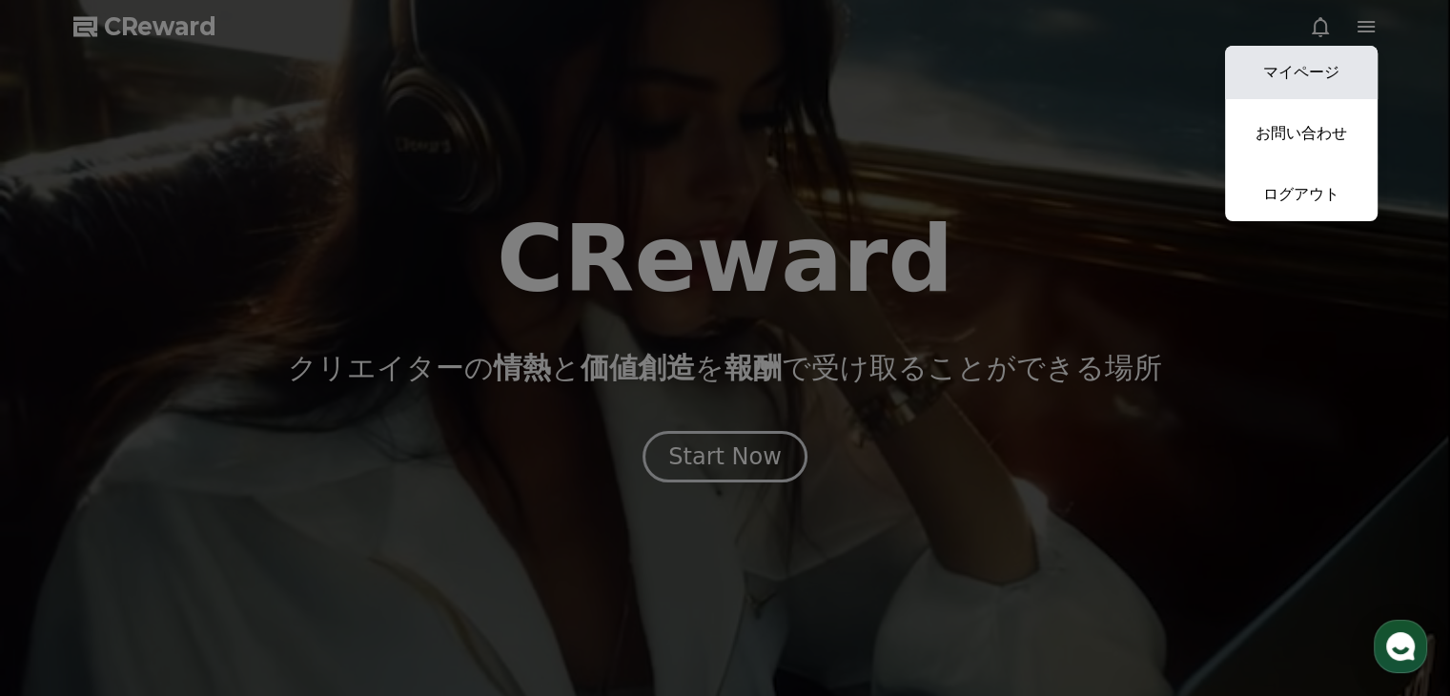
click at [1335, 61] on link "マイページ" at bounding box center [1301, 72] width 153 height 53
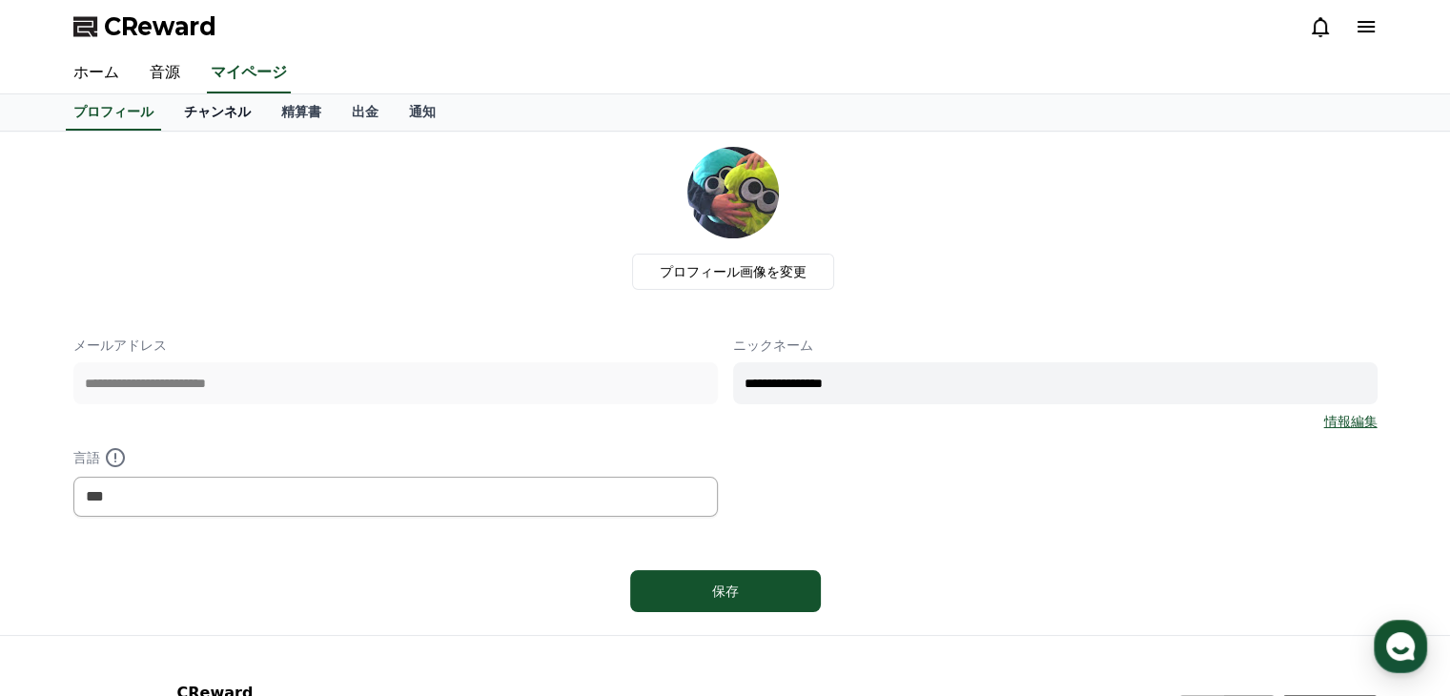
click at [179, 119] on link "チャンネル" at bounding box center [217, 112] width 97 height 36
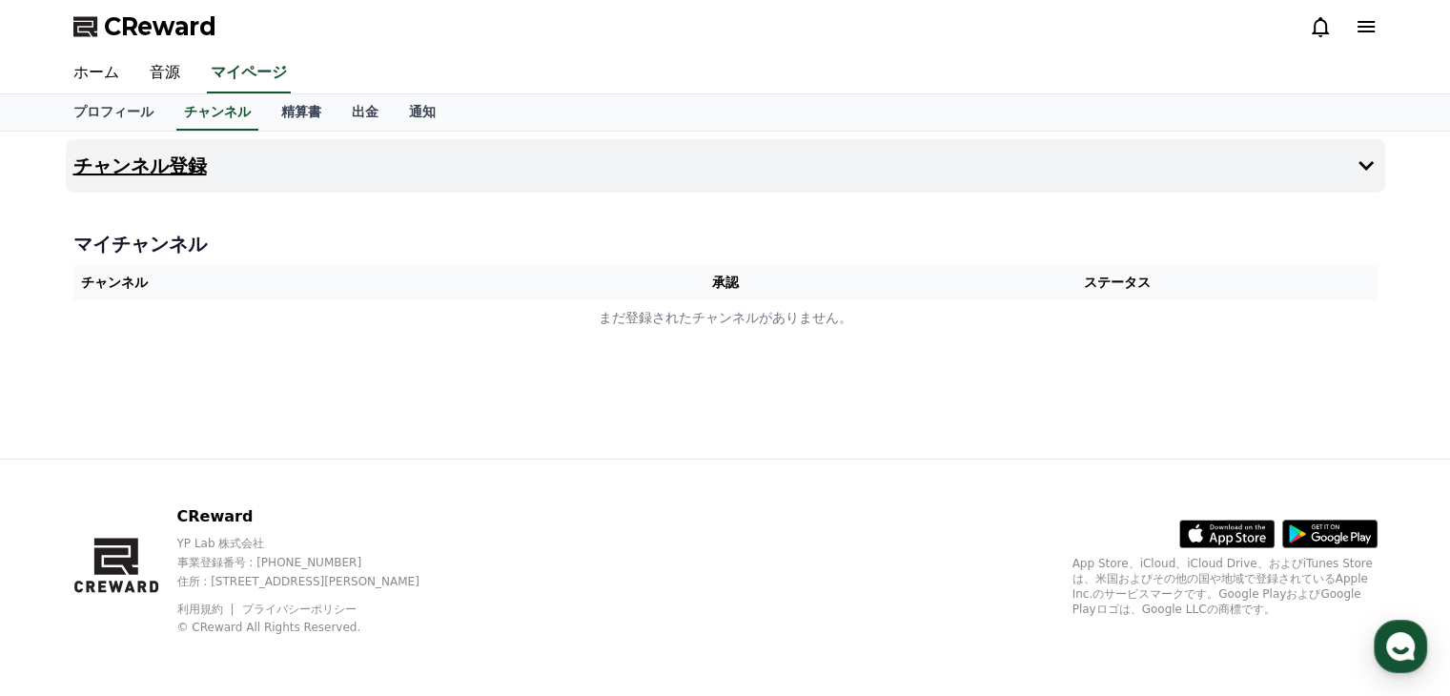
click at [887, 186] on button "チャンネル登録" at bounding box center [726, 165] width 1320 height 53
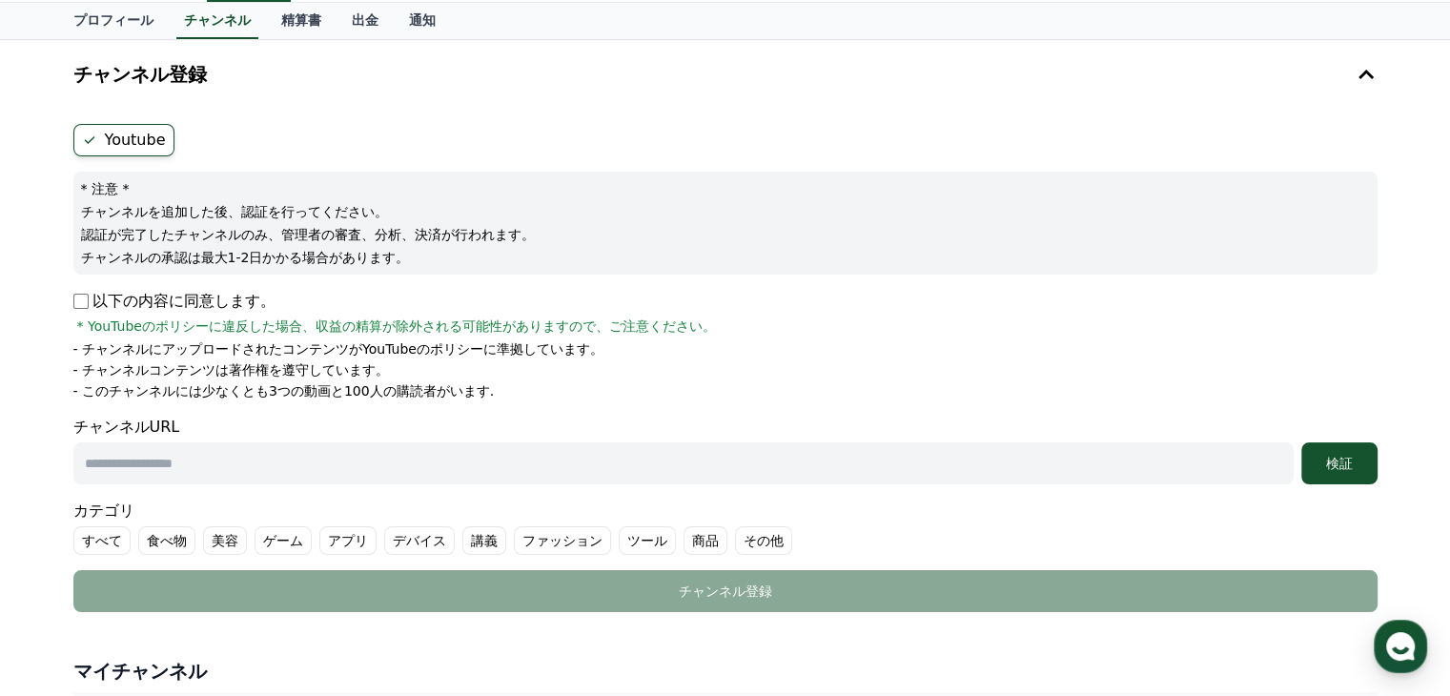
scroll to position [123, 0]
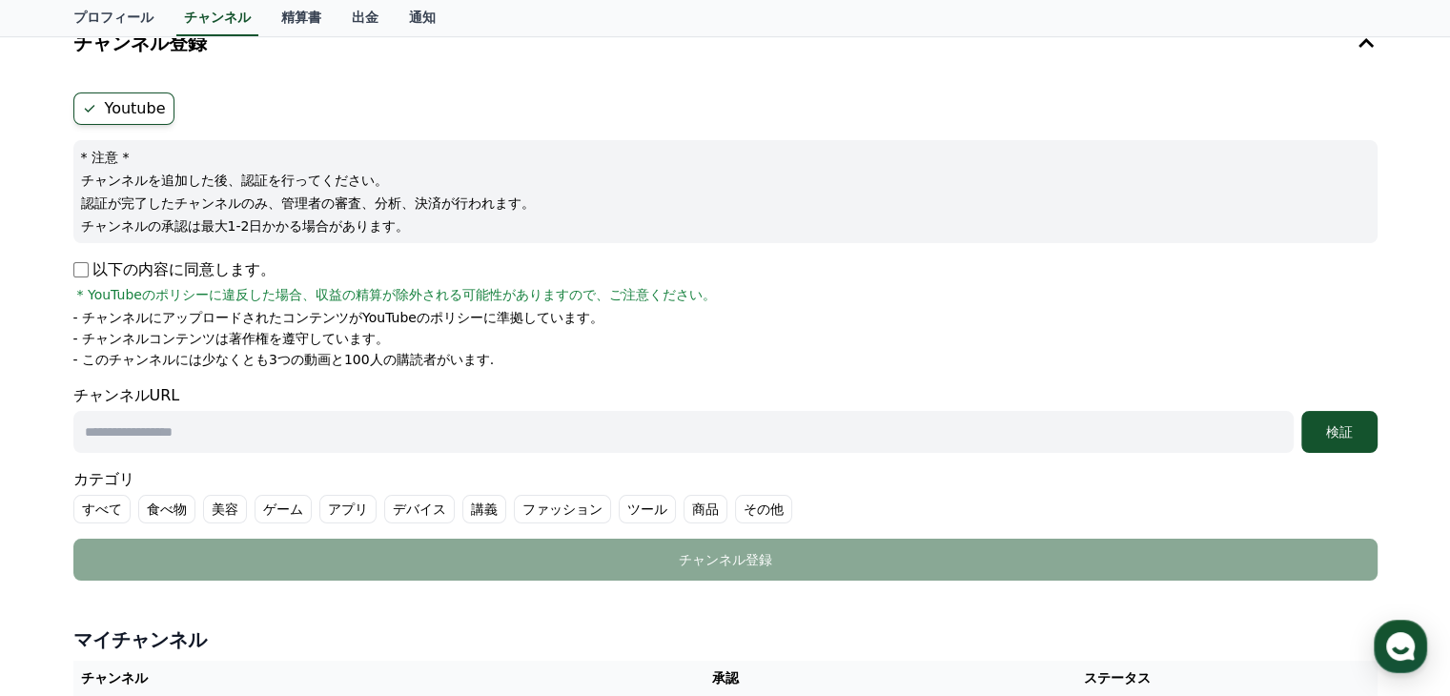
click at [590, 423] on input "text" at bounding box center [683, 432] width 1220 height 42
paste input "**********"
type input "**********"
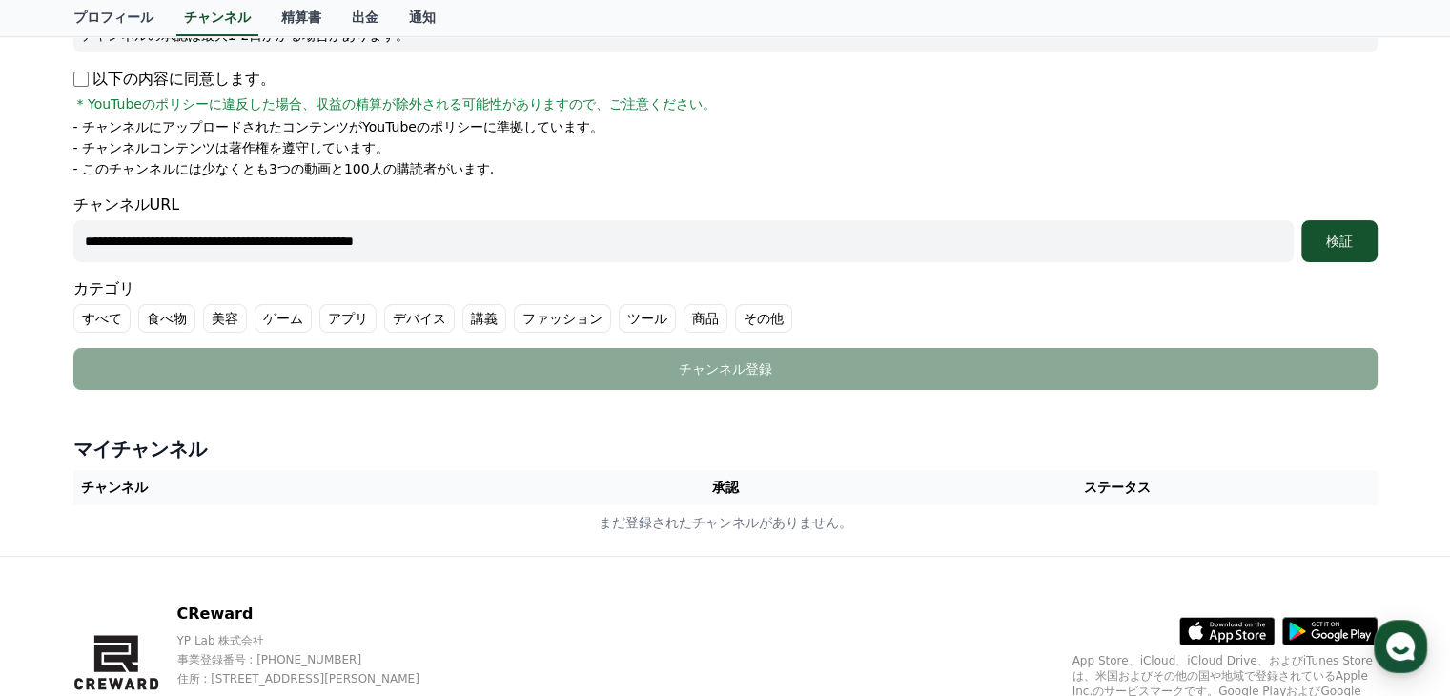
scroll to position [409, 0]
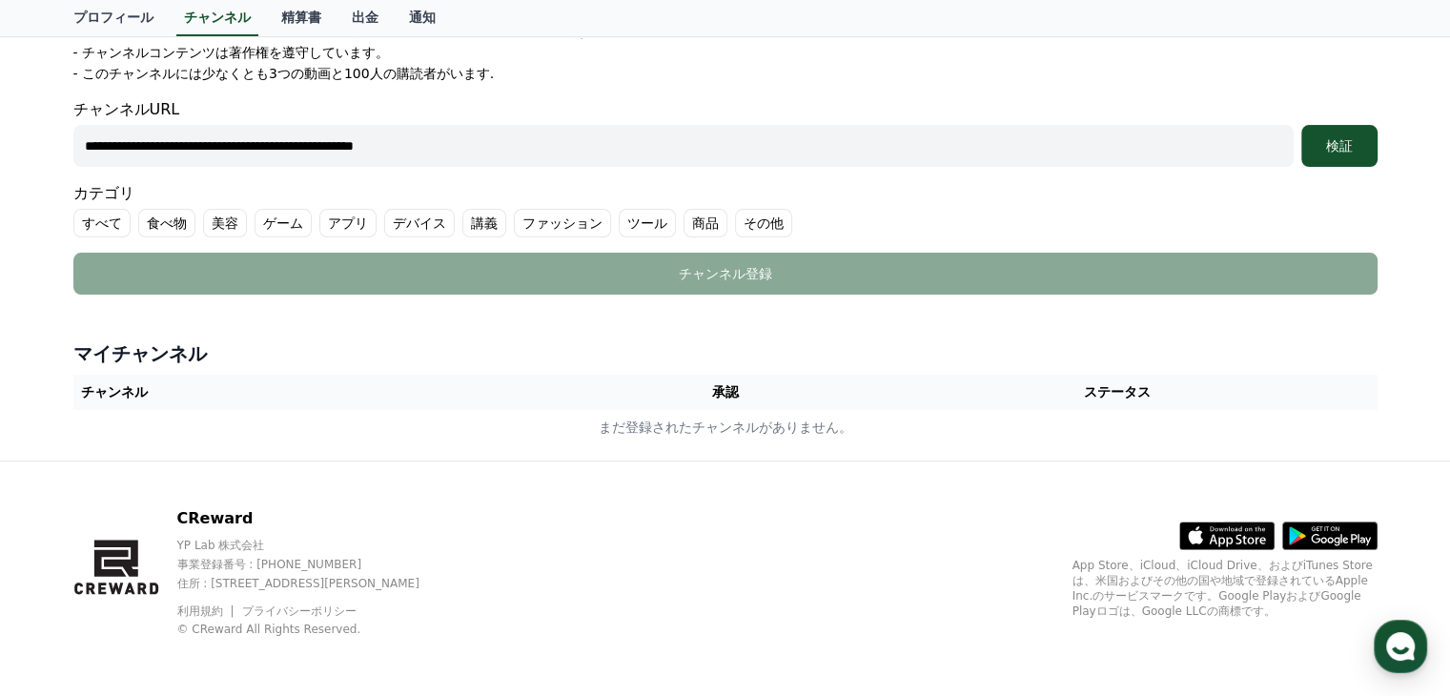
click at [260, 221] on label "ゲーム" at bounding box center [283, 223] width 57 height 29
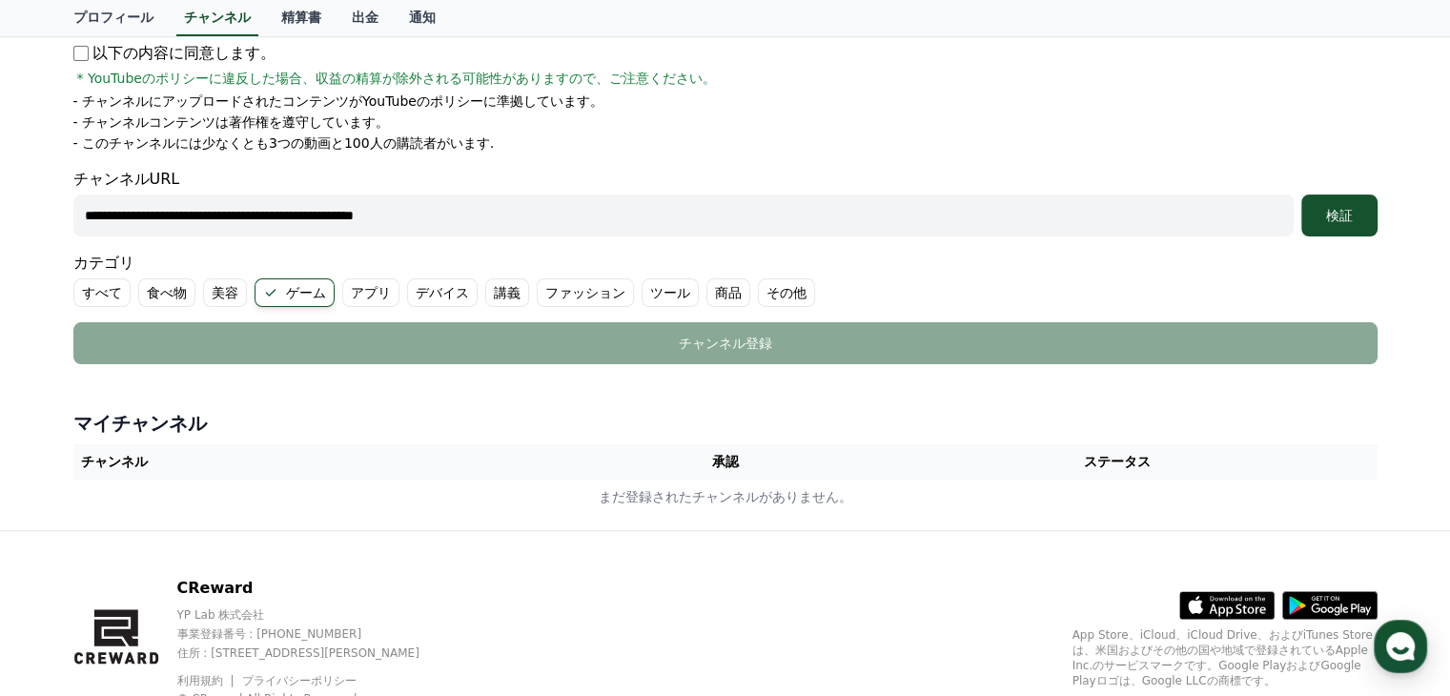
scroll to position [218, 0]
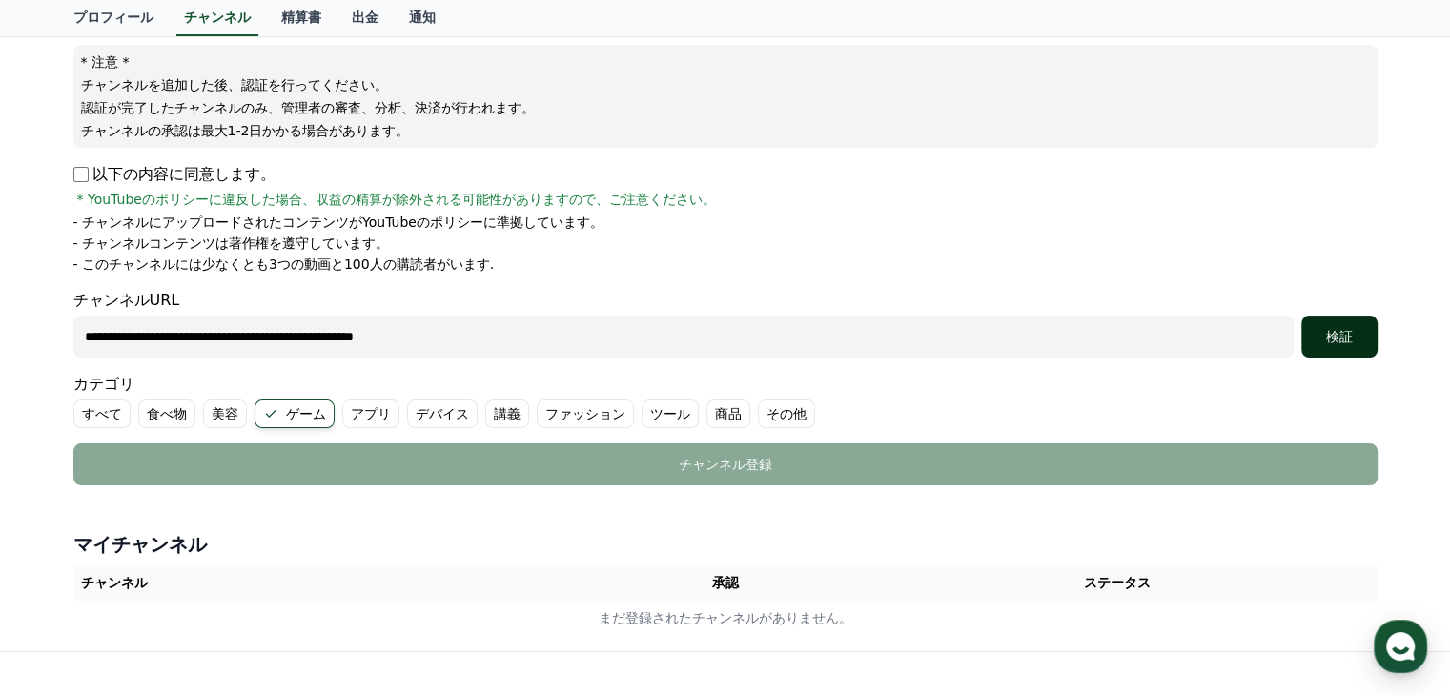
click at [1358, 337] on div "検証" at bounding box center [1339, 336] width 61 height 19
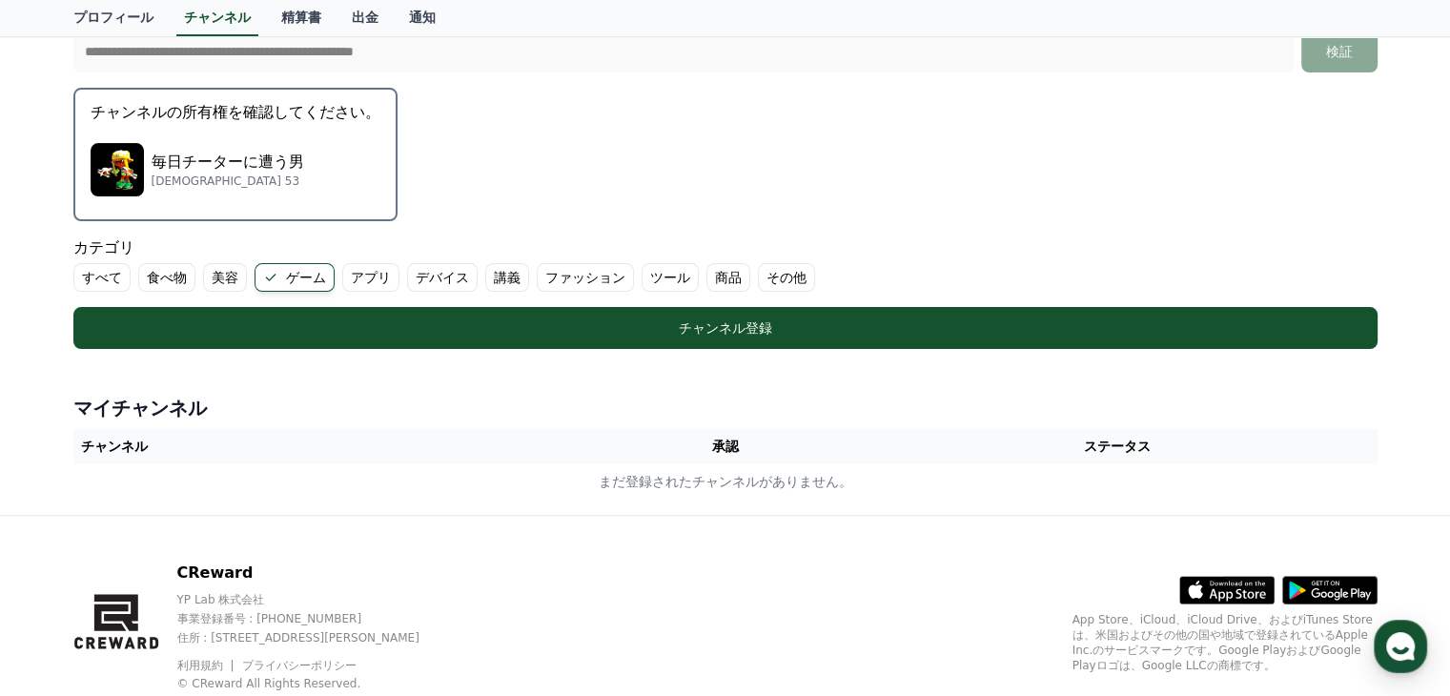
scroll to position [504, 0]
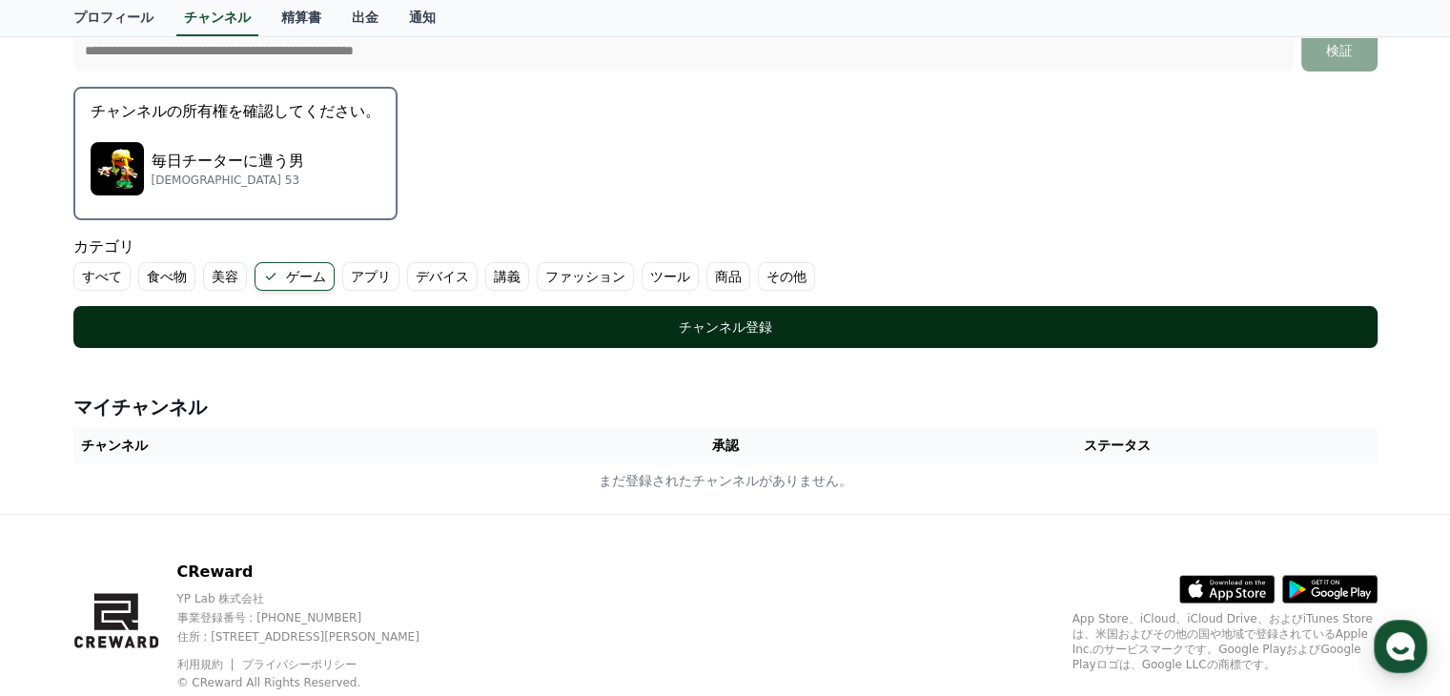
click at [984, 329] on div "チャンネル登録" at bounding box center [726, 326] width 1228 height 19
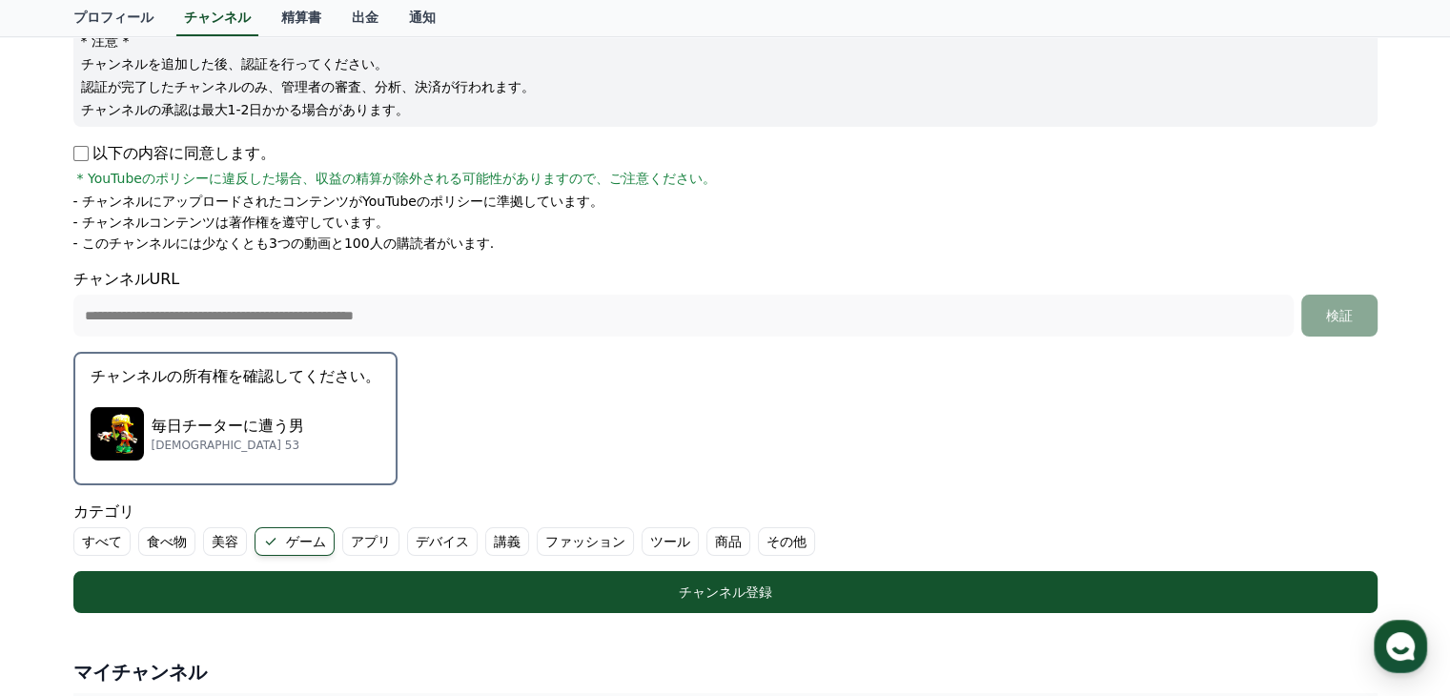
scroll to position [286, 0]
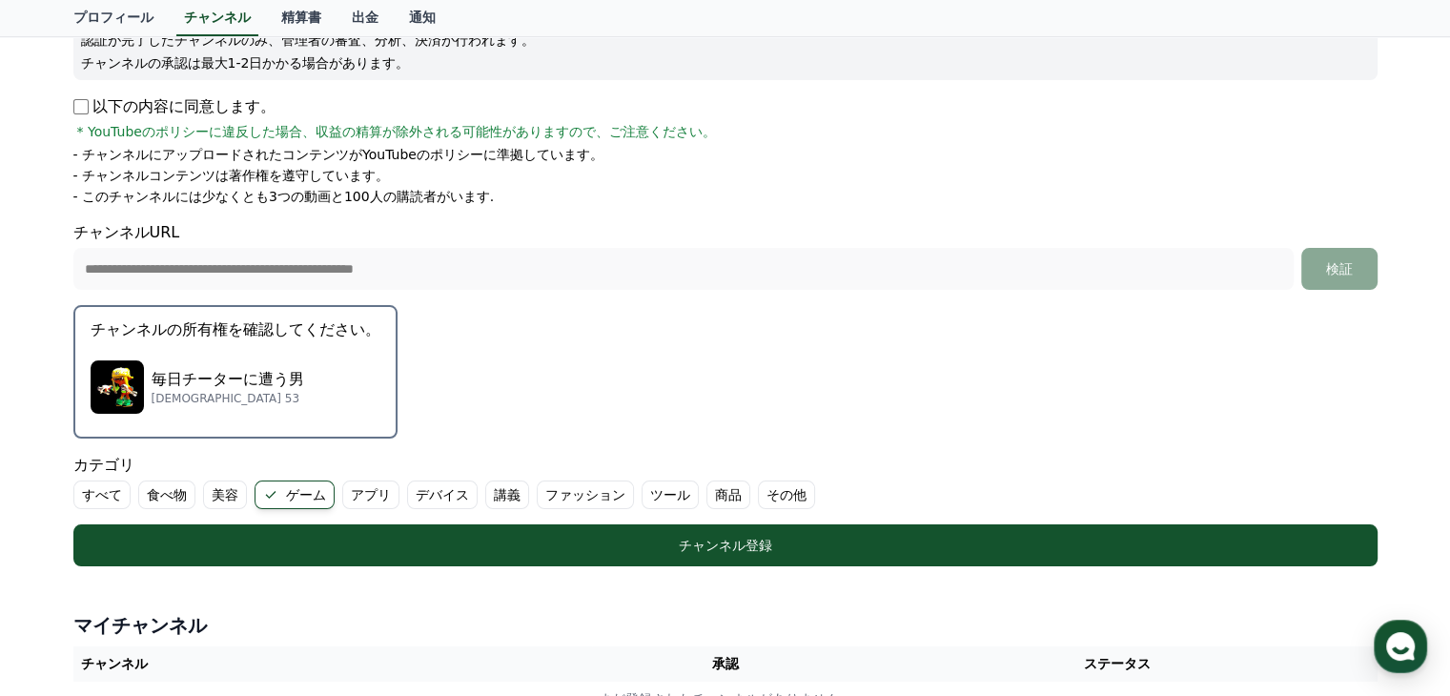
click at [277, 386] on div "毎日チーターに遭う男 サブスクライバー 53" at bounding box center [236, 387] width 290 height 76
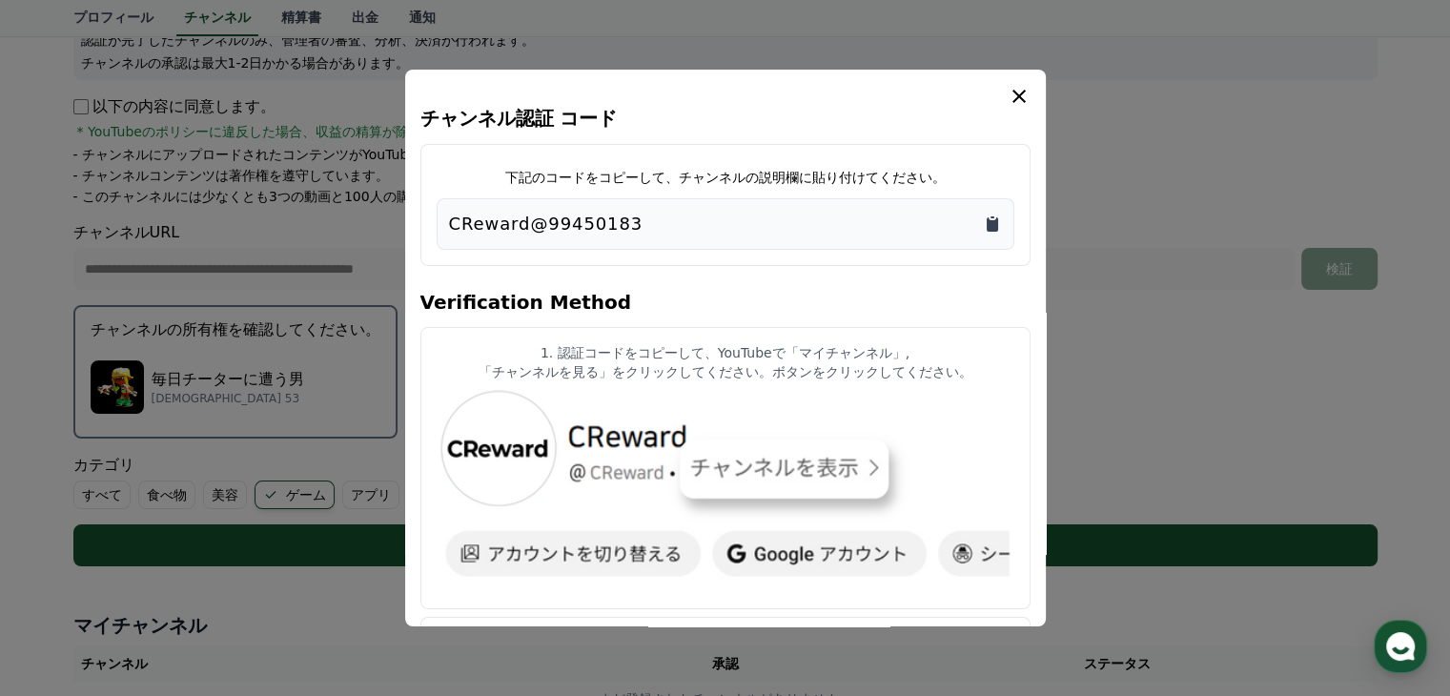
click at [993, 225] on icon "Copy to clipboard" at bounding box center [992, 224] width 11 height 14
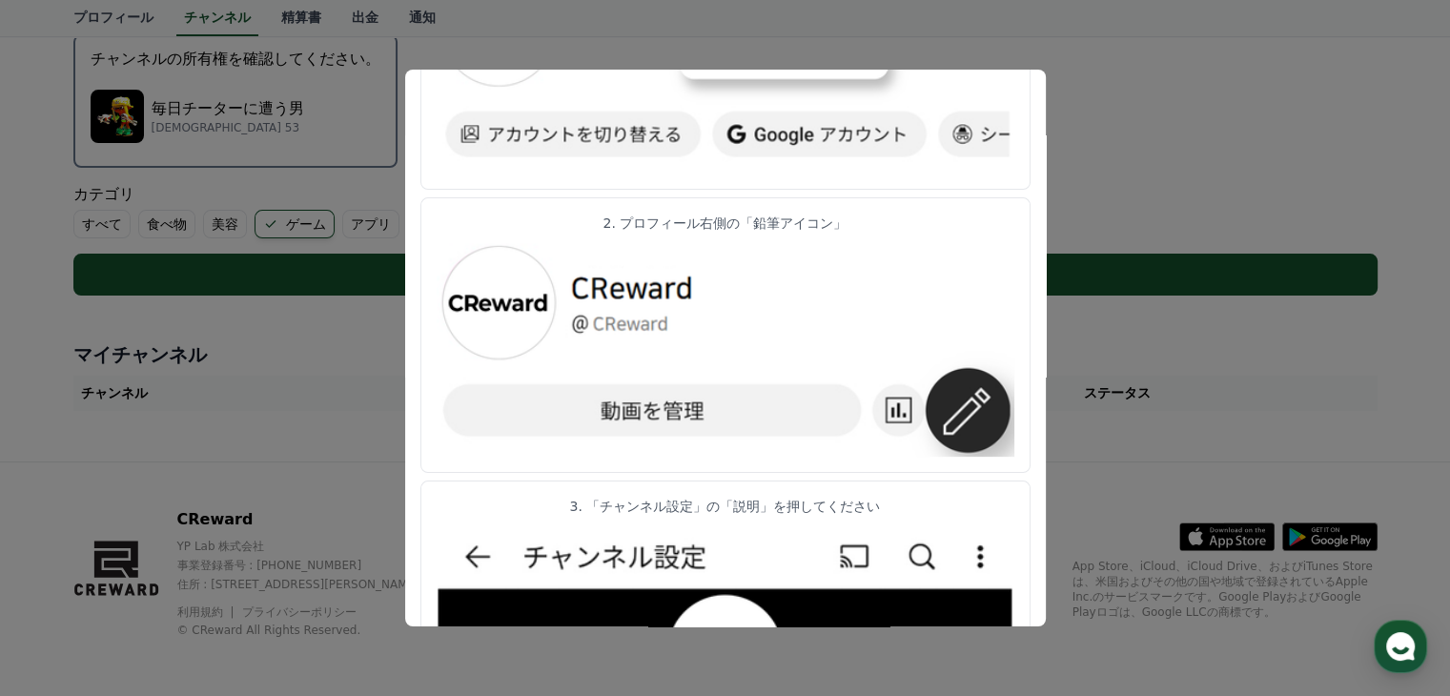
scroll to position [0, 0]
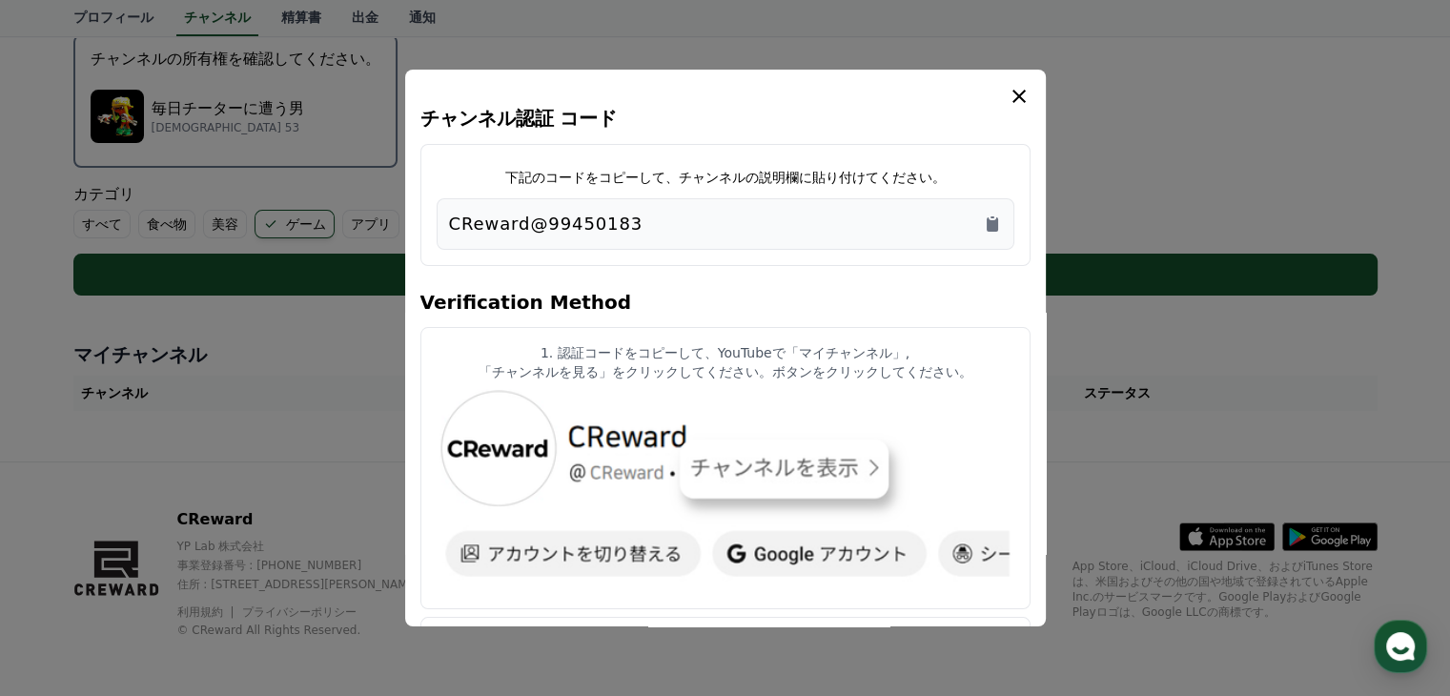
click at [1018, 95] on icon "modal" at bounding box center [1019, 96] width 13 height 13
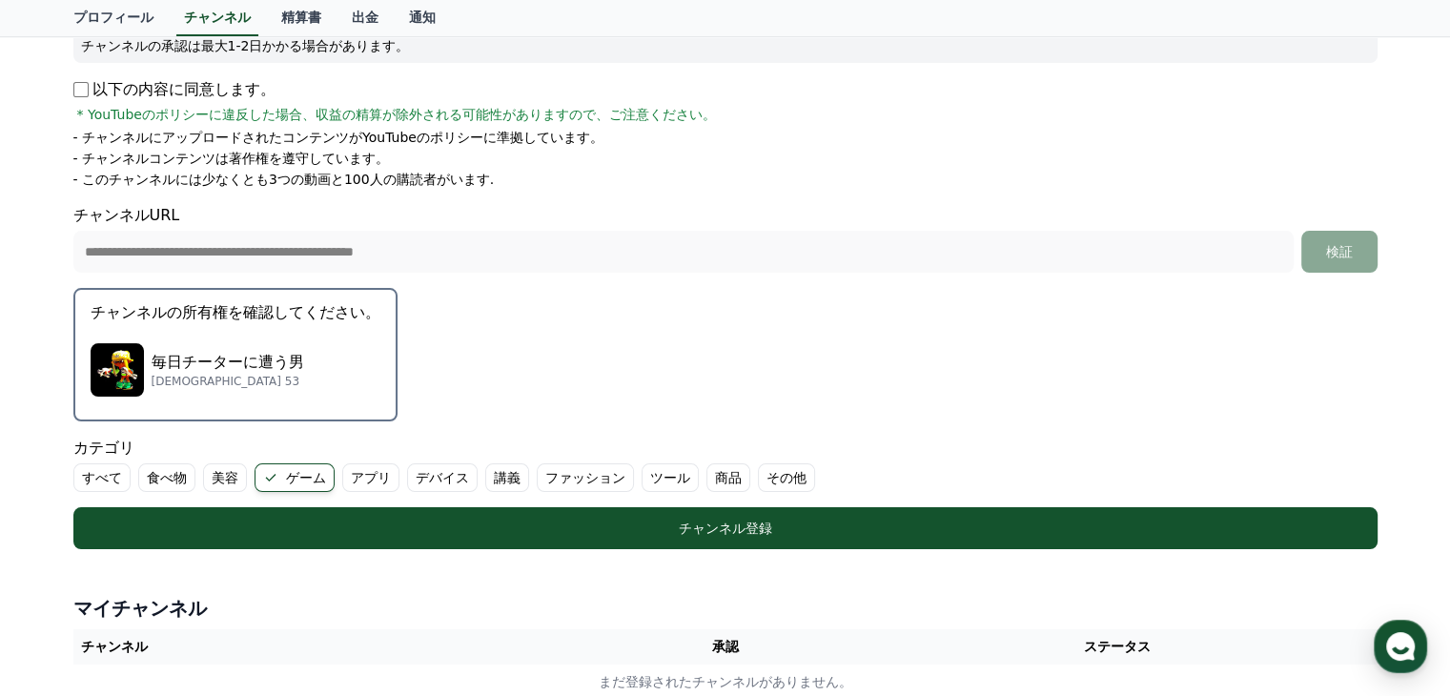
scroll to position [271, 0]
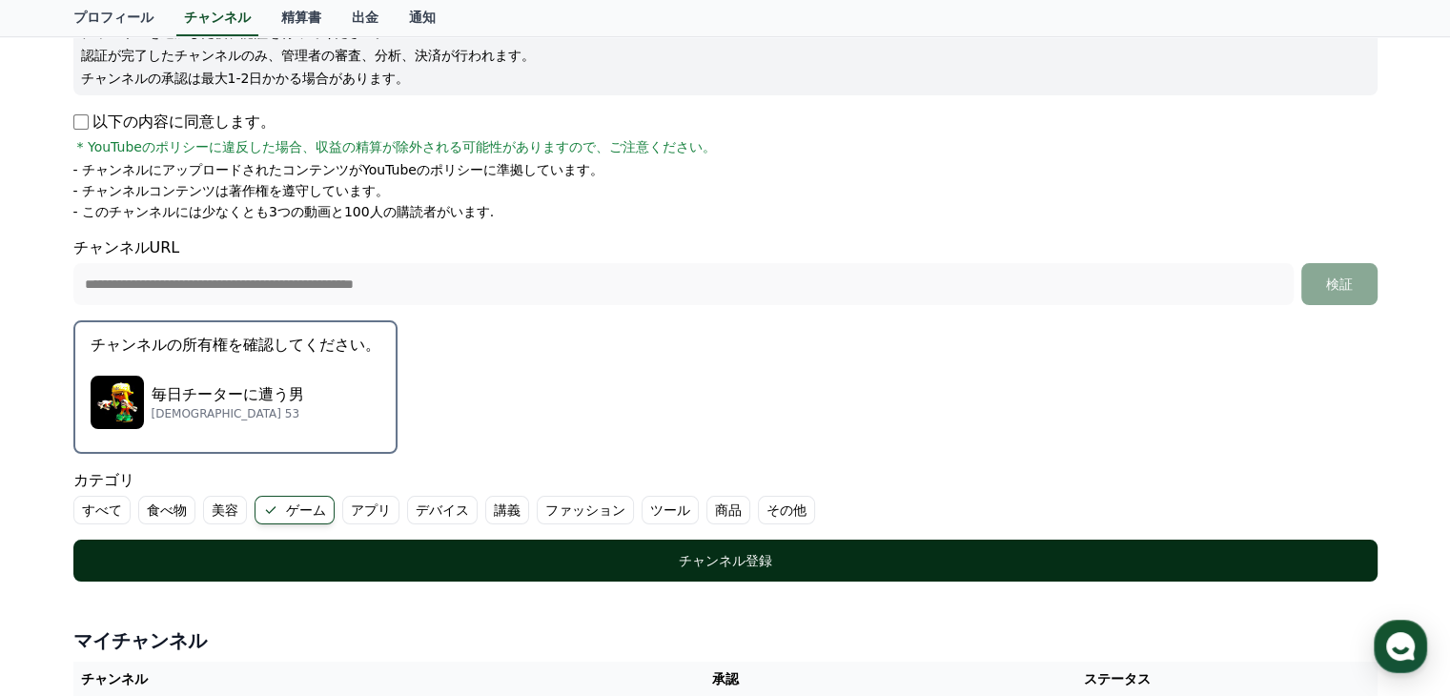
click at [1201, 559] on div "チャンネル登録" at bounding box center [726, 560] width 1228 height 19
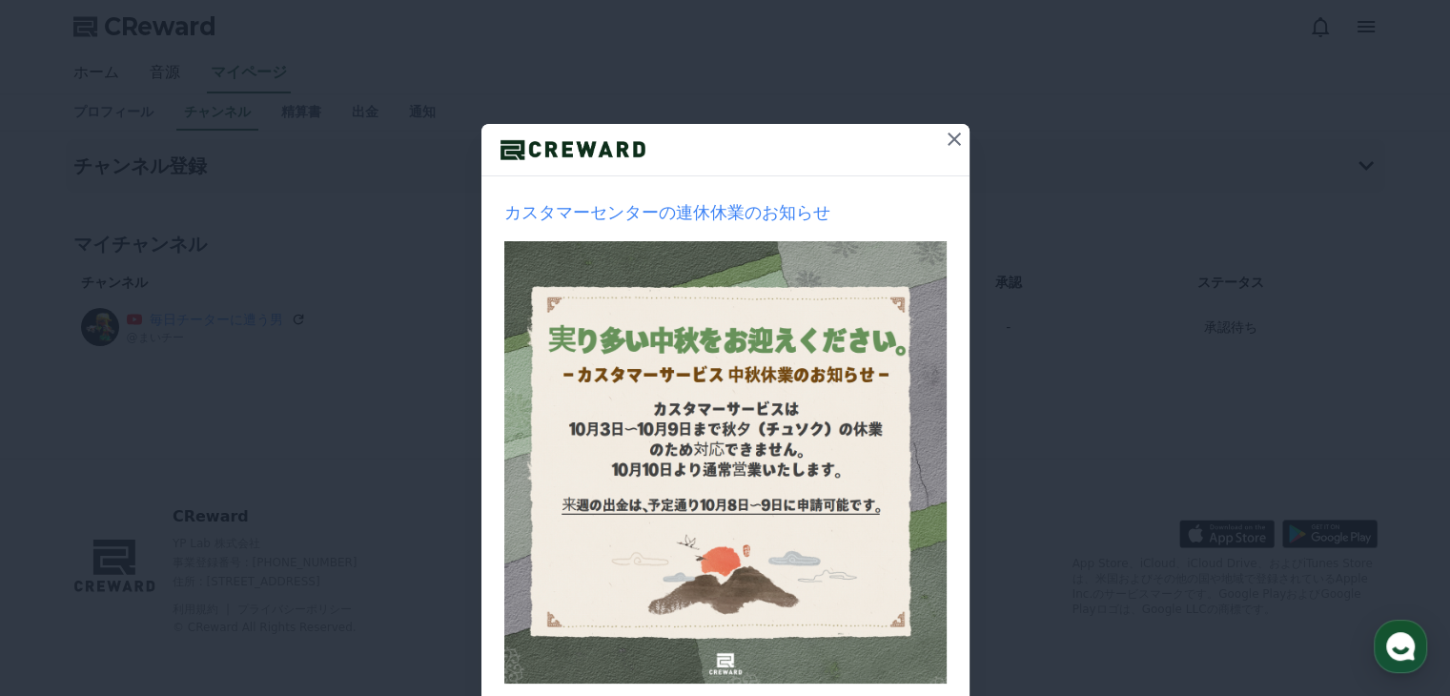
scroll to position [213, 0]
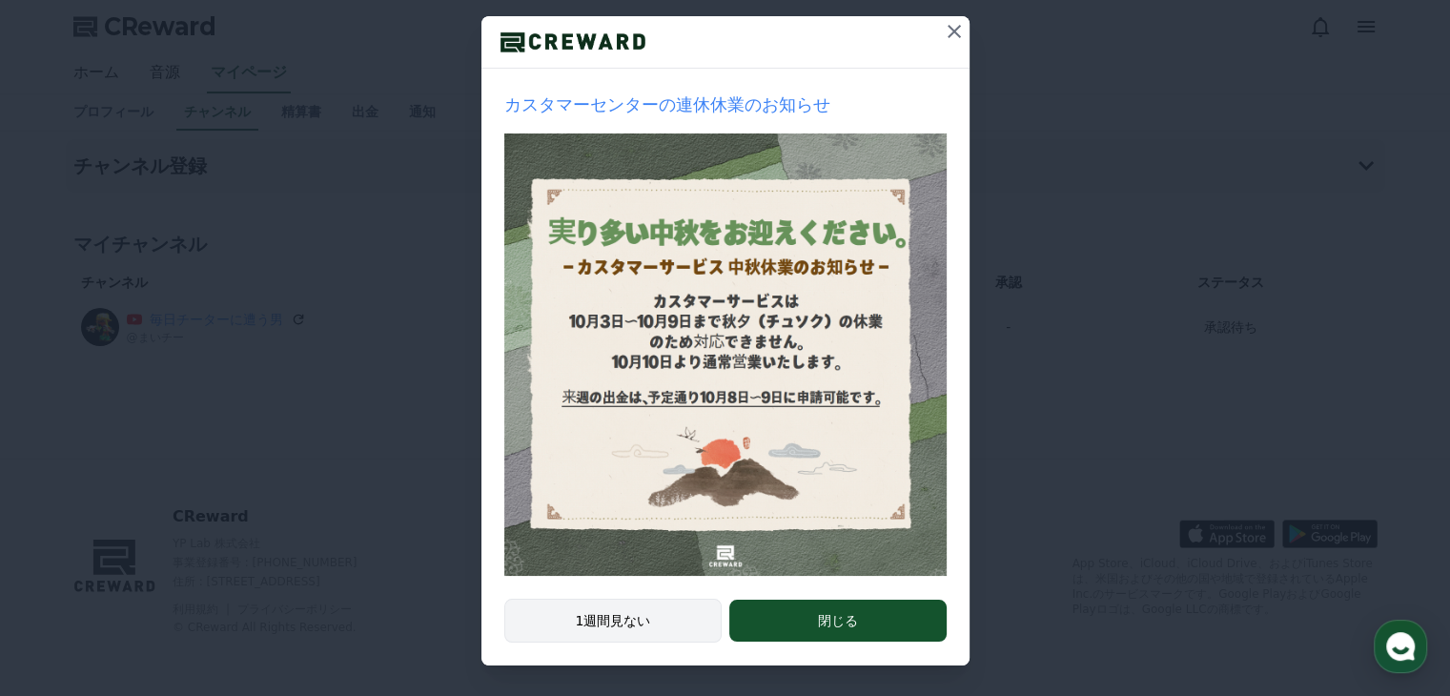
click at [665, 615] on button "1週間見ない" at bounding box center [613, 621] width 218 height 44
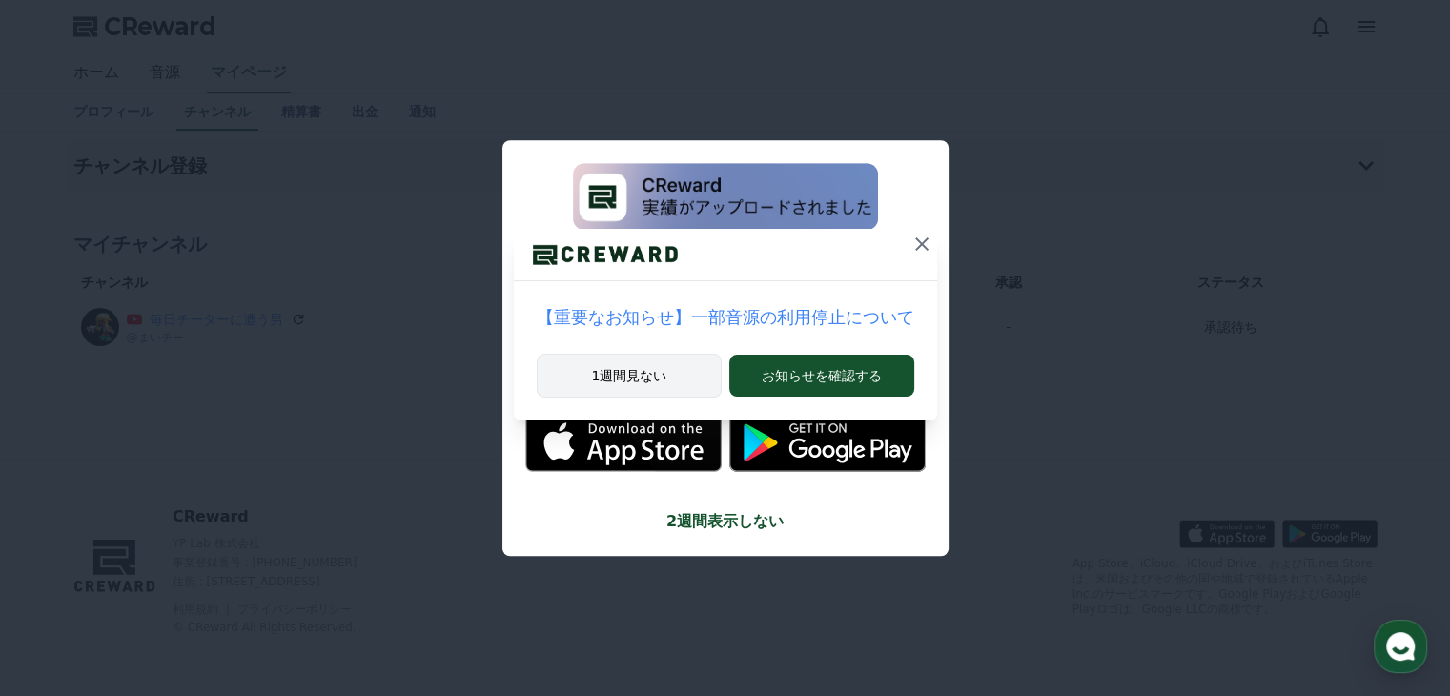
click at [664, 377] on button "1週間見ない" at bounding box center [630, 376] width 186 height 44
click at [664, 377] on button "1週間見ない" at bounding box center [632, 376] width 177 height 44
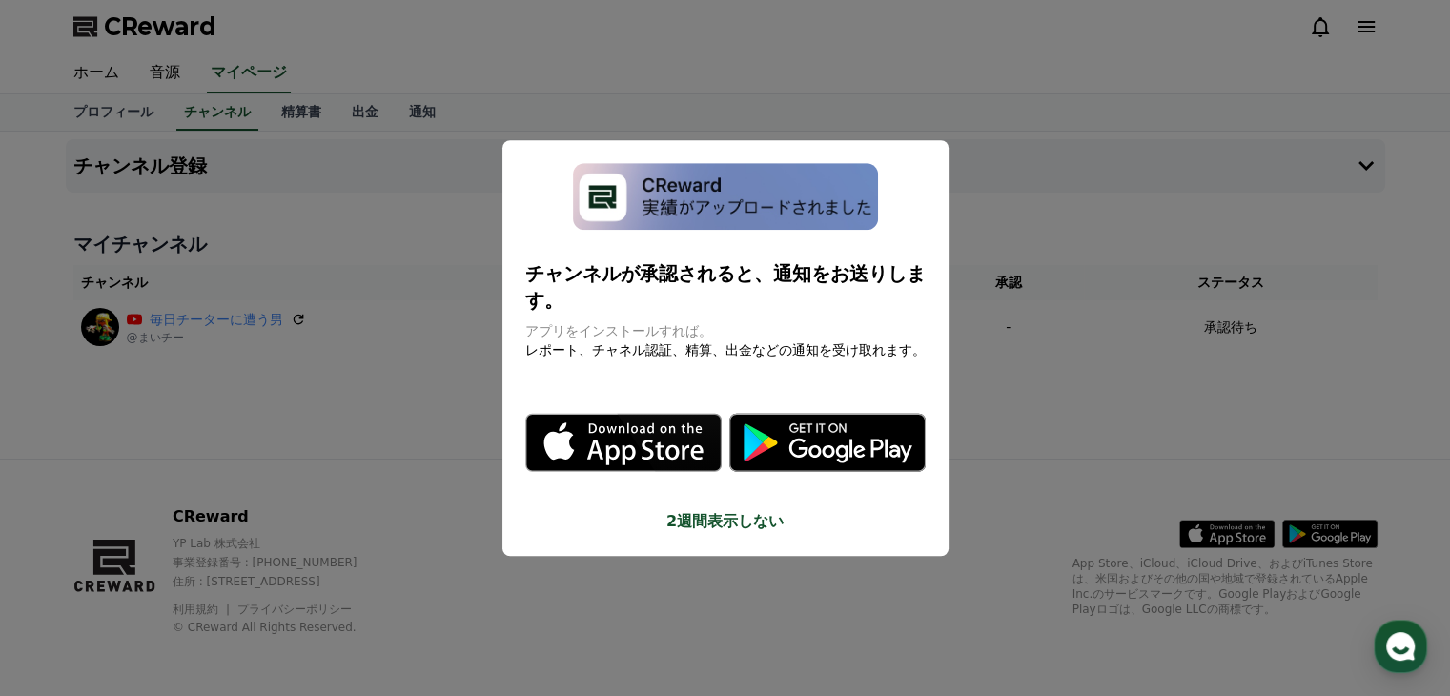
click at [747, 510] on button "2週間表示しない" at bounding box center [725, 521] width 400 height 23
